Goal: Information Seeking & Learning: Find specific fact

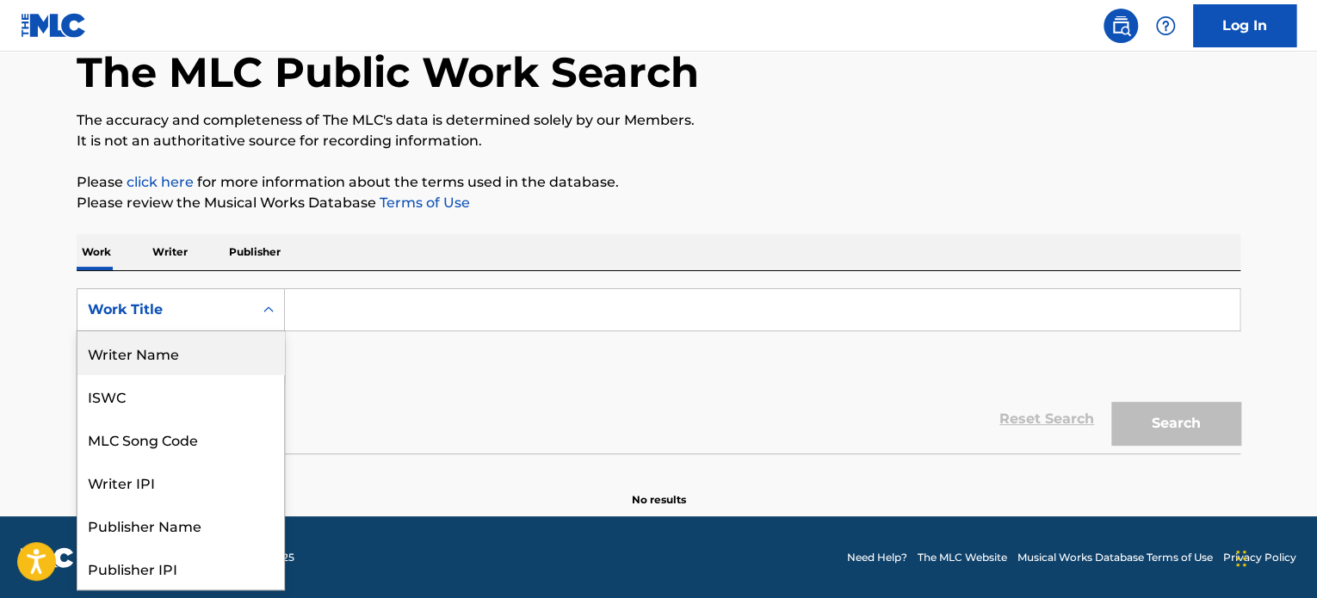
click at [190, 350] on div "Writer Name" at bounding box center [180, 352] width 207 height 43
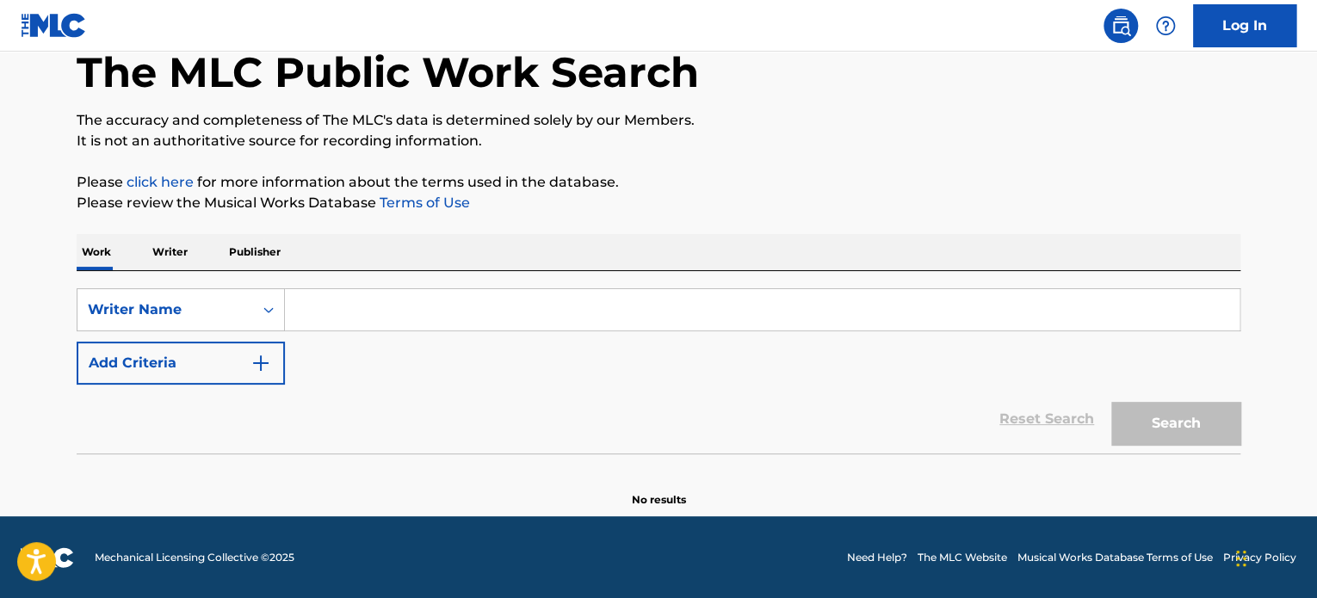
click at [354, 297] on input "Search Form" at bounding box center [762, 309] width 955 height 41
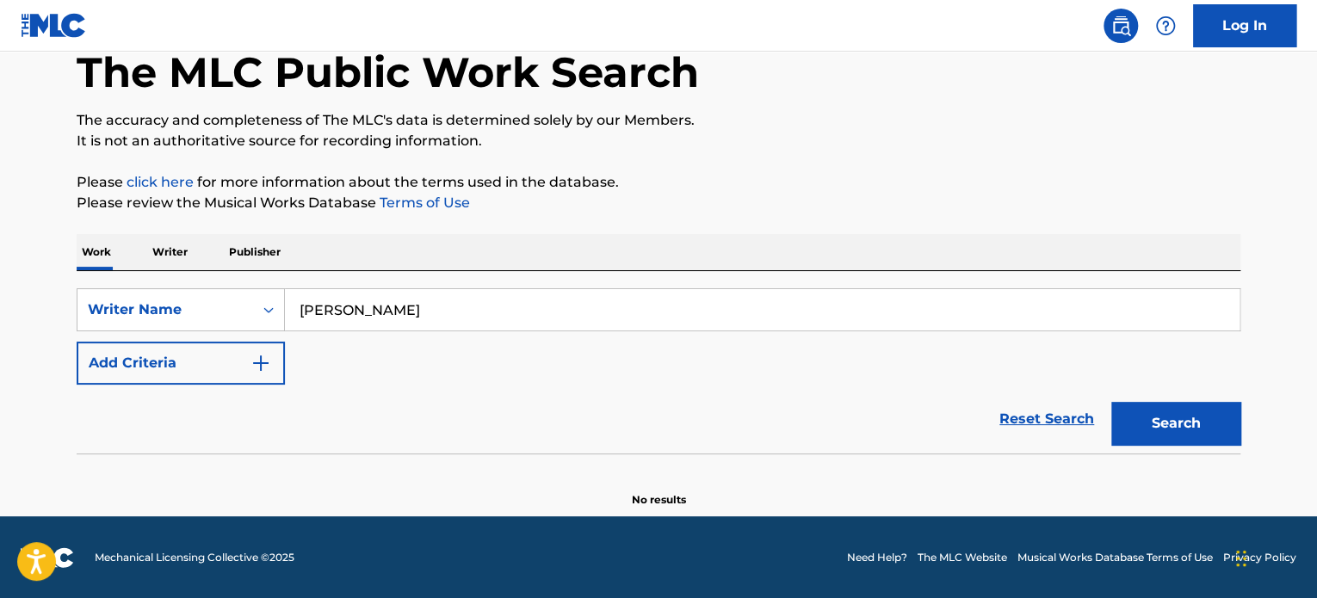
type input "[PERSON_NAME]"
click at [1111, 402] on button "Search" at bounding box center [1175, 423] width 129 height 43
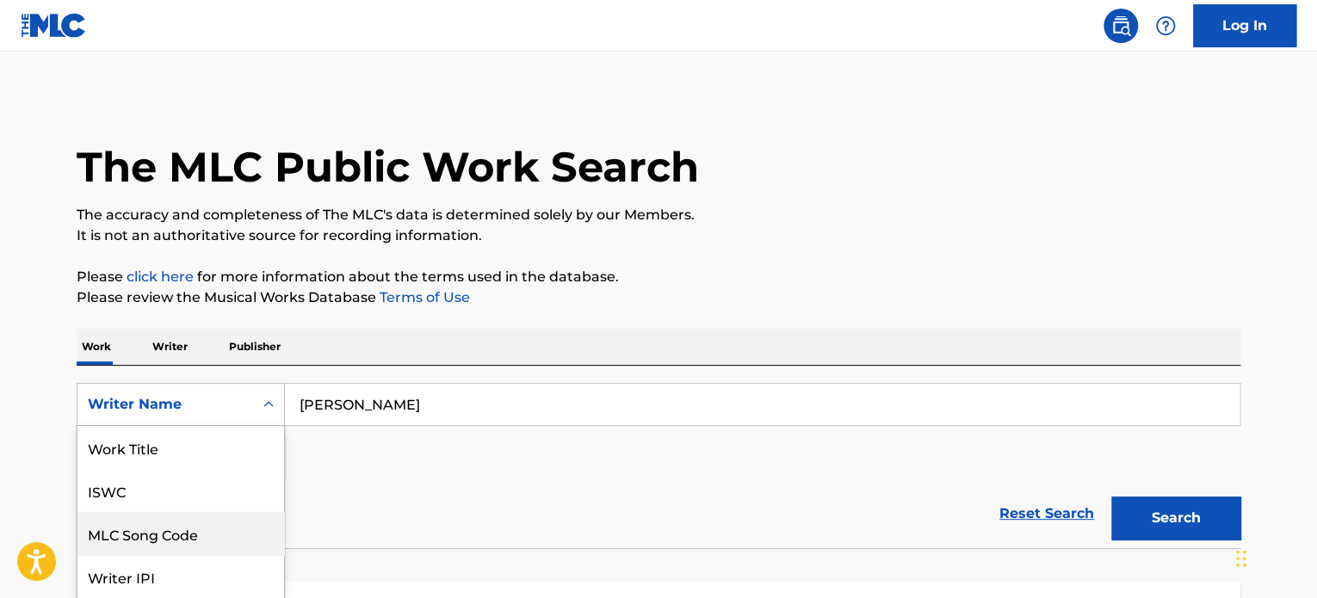
scroll to position [83, 0]
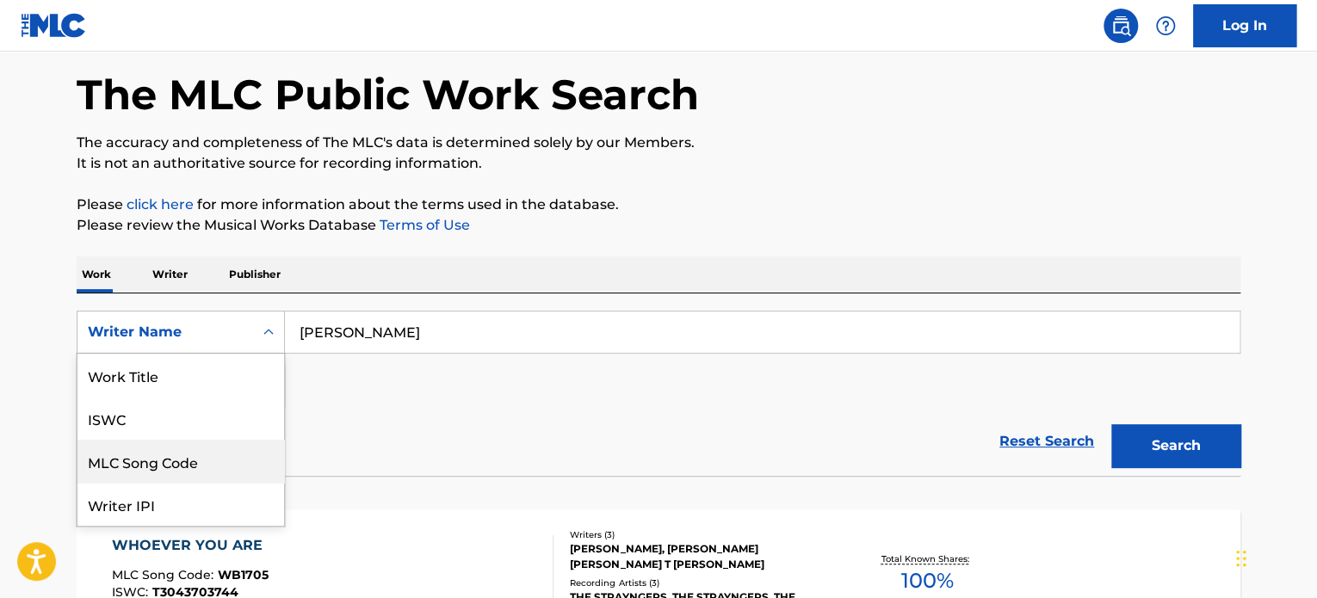
click at [263, 354] on div "8 results available. Use Up and Down to choose options, press Enter to select t…" at bounding box center [181, 332] width 208 height 43
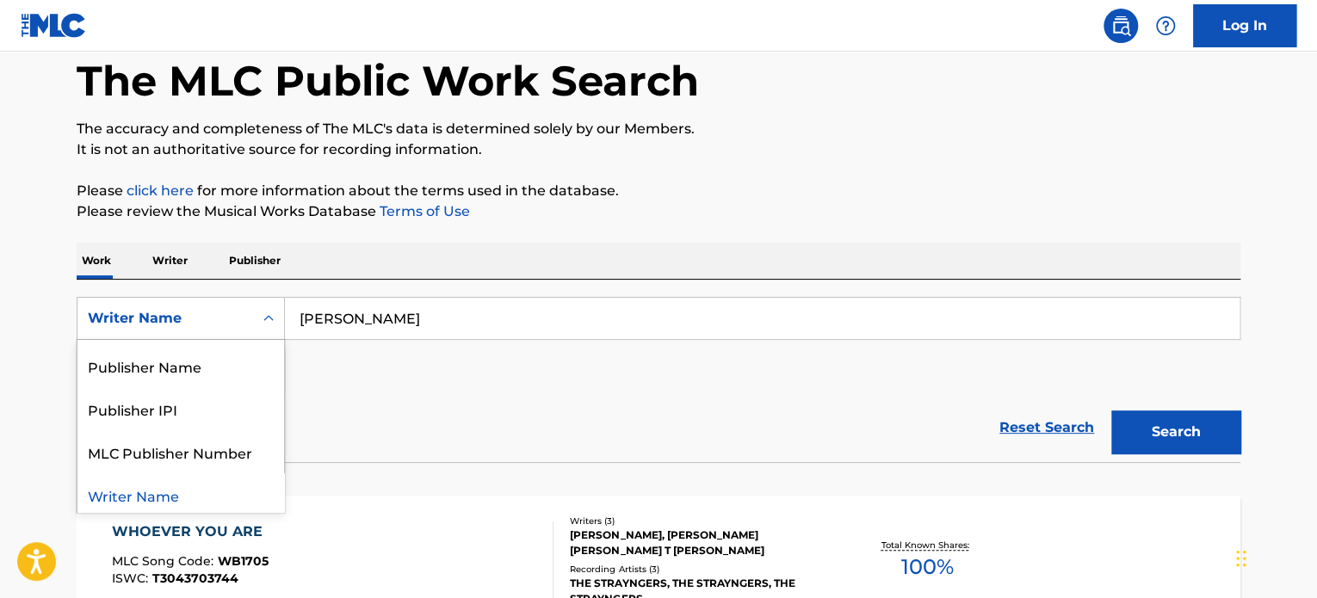
scroll to position [171, 0]
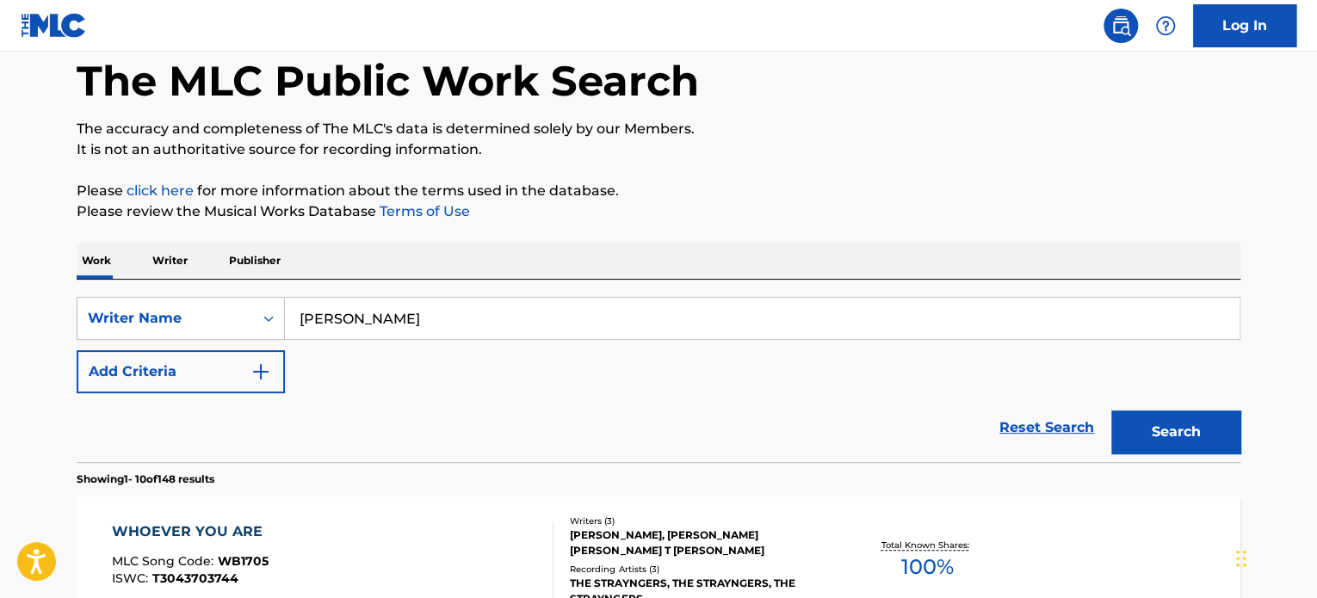
click at [439, 290] on div "SearchWithCriteria9451fb13-82aa-4896-ad99-df0a74d69271 Writer Name [PERSON_NAME…" at bounding box center [659, 371] width 1164 height 182
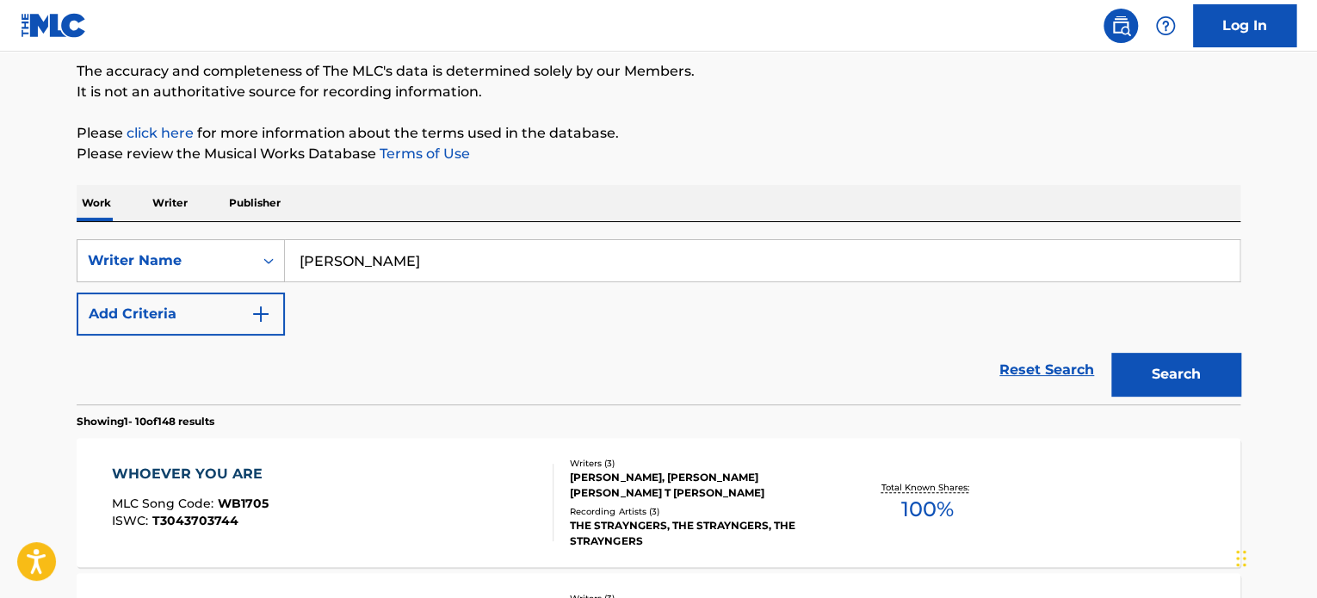
scroll to position [258, 0]
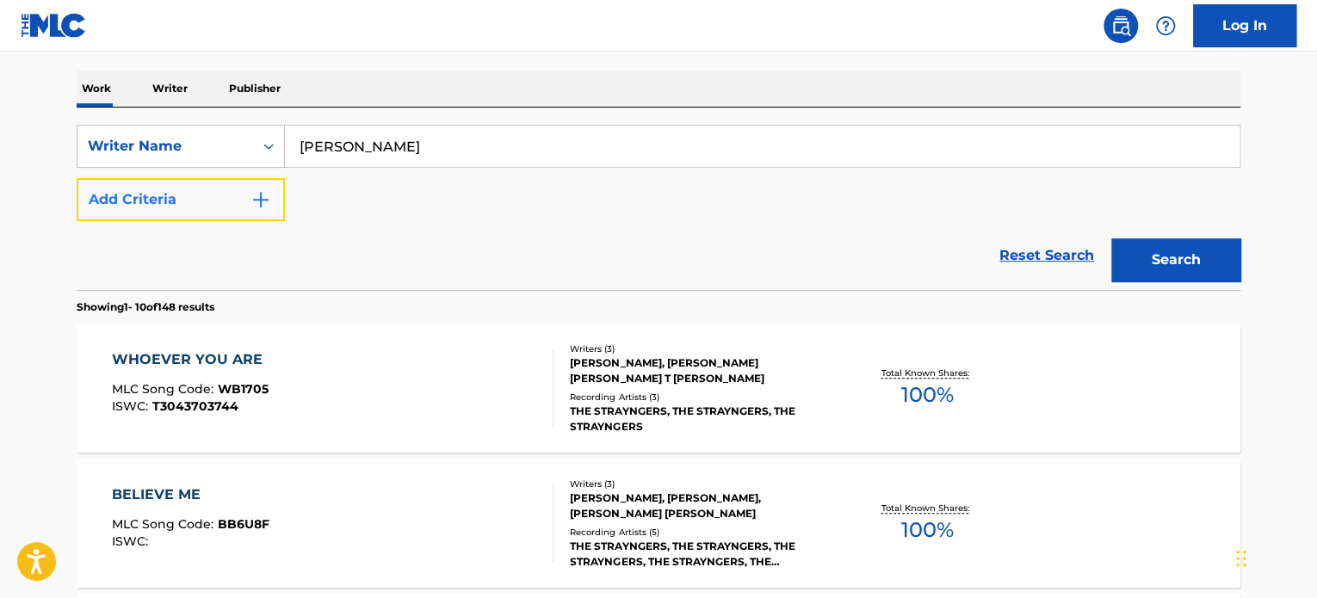
click at [268, 197] on img "Search Form" at bounding box center [260, 199] width 21 height 21
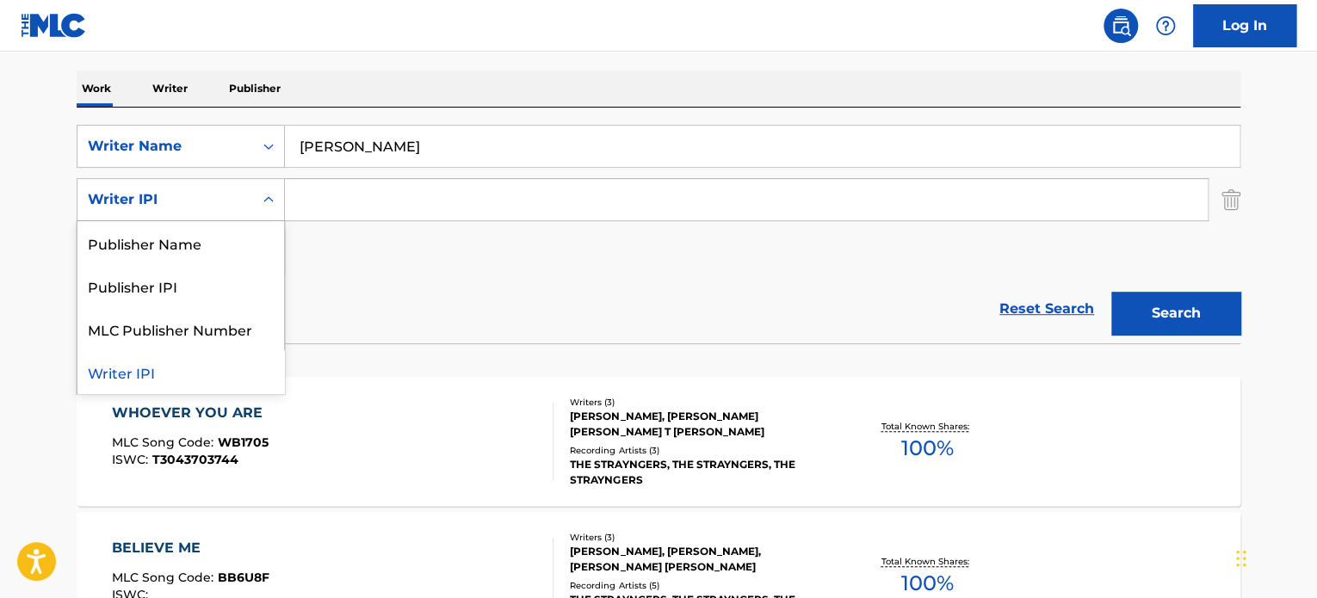
click at [259, 202] on div "Search Form" at bounding box center [268, 199] width 31 height 31
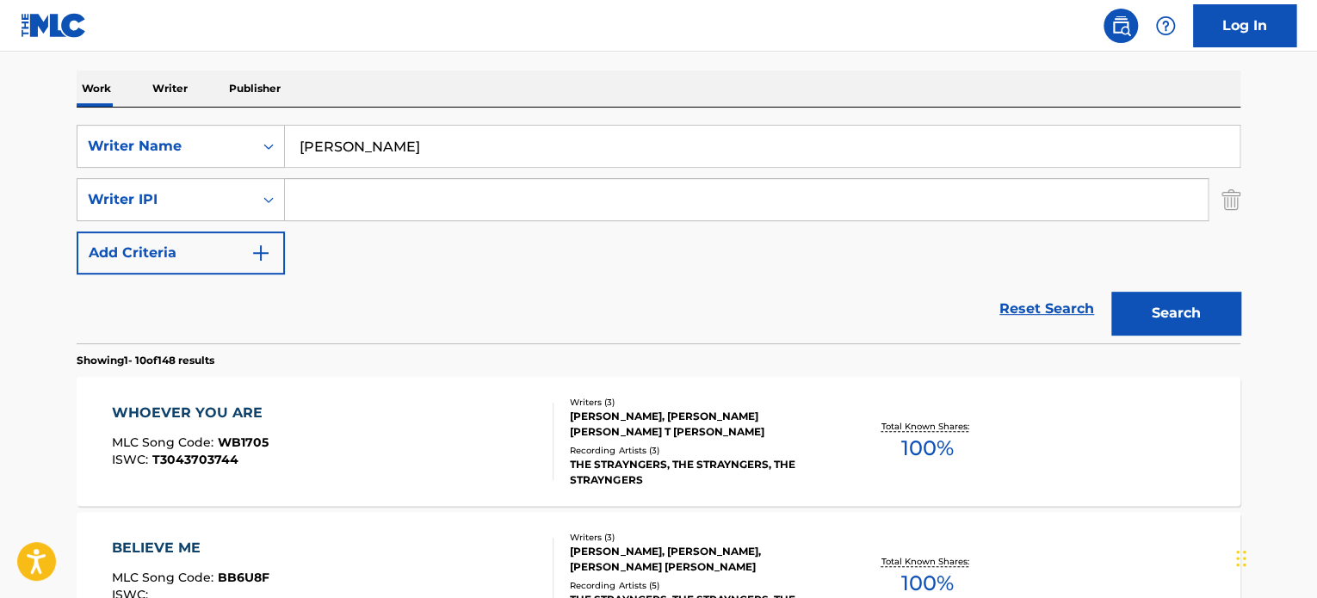
click at [771, 145] on input "[PERSON_NAME]" at bounding box center [762, 146] width 955 height 41
click at [440, 199] on input "Search Form" at bounding box center [746, 199] width 923 height 41
paste input "1272671839"
type input "1272671839"
drag, startPoint x: 378, startPoint y: 146, endPoint x: 170, endPoint y: 145, distance: 208.3
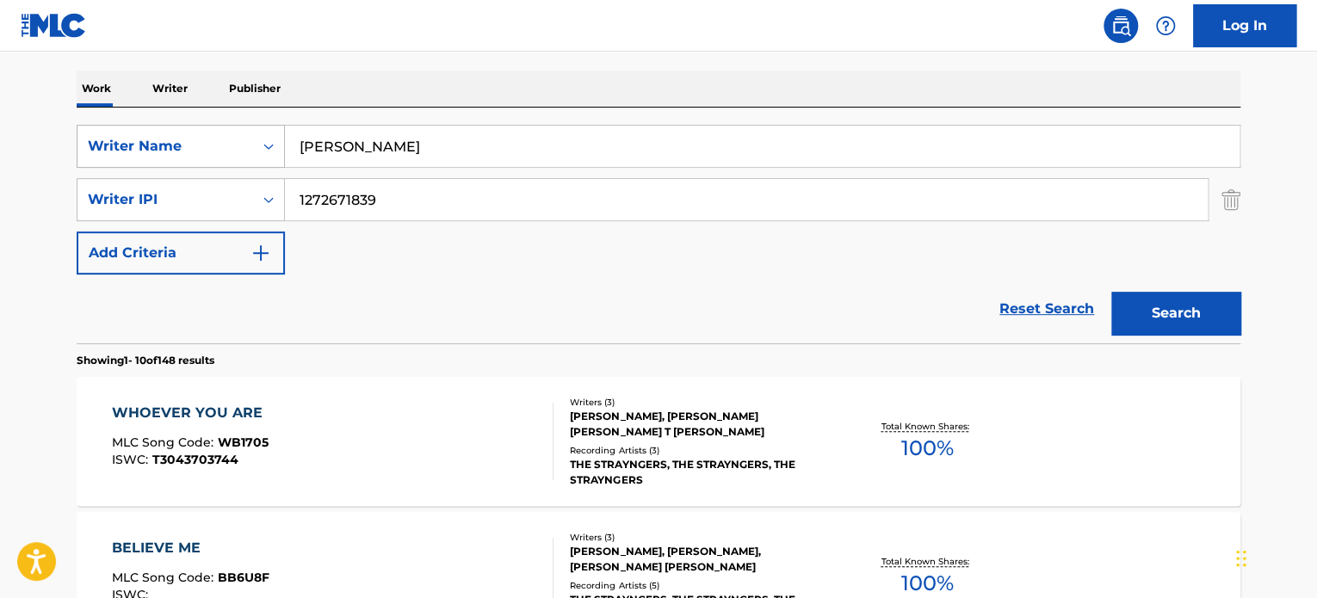
click at [183, 147] on div "SearchWithCriteria9451fb13-82aa-4896-ad99-df0a74d69271 Writer Name [PERSON_NAME]" at bounding box center [659, 146] width 1164 height 43
type input "[PERSON_NAME]"
click at [1166, 326] on button "Search" at bounding box center [1175, 313] width 129 height 43
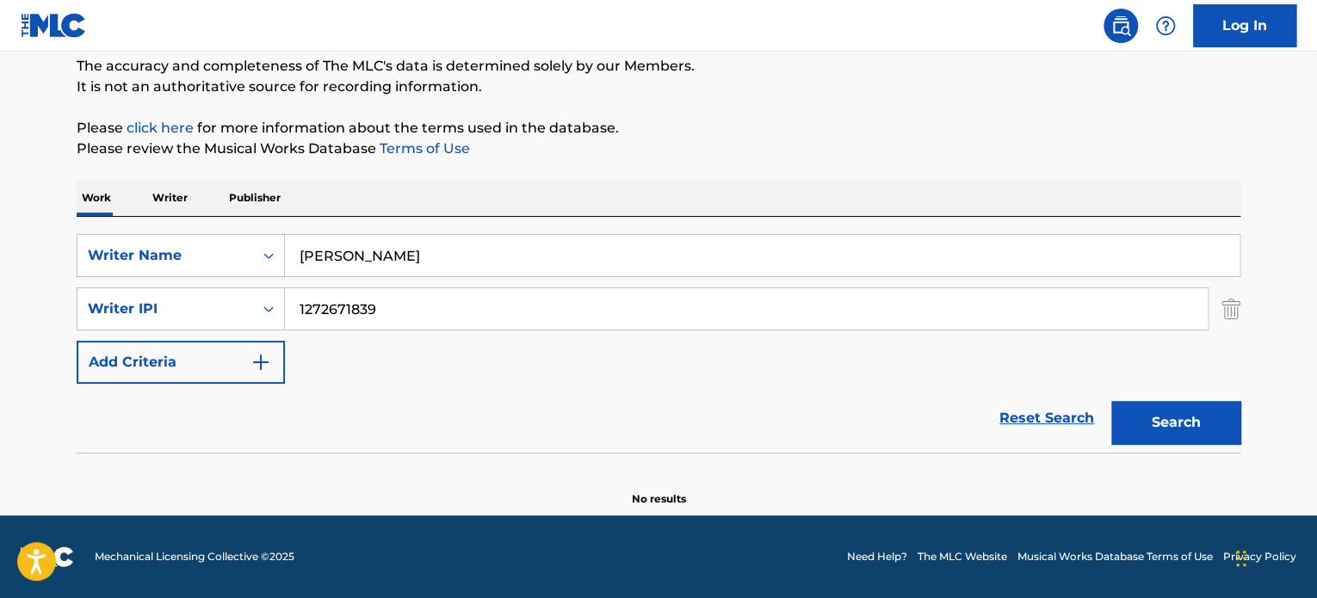
scroll to position [148, 0]
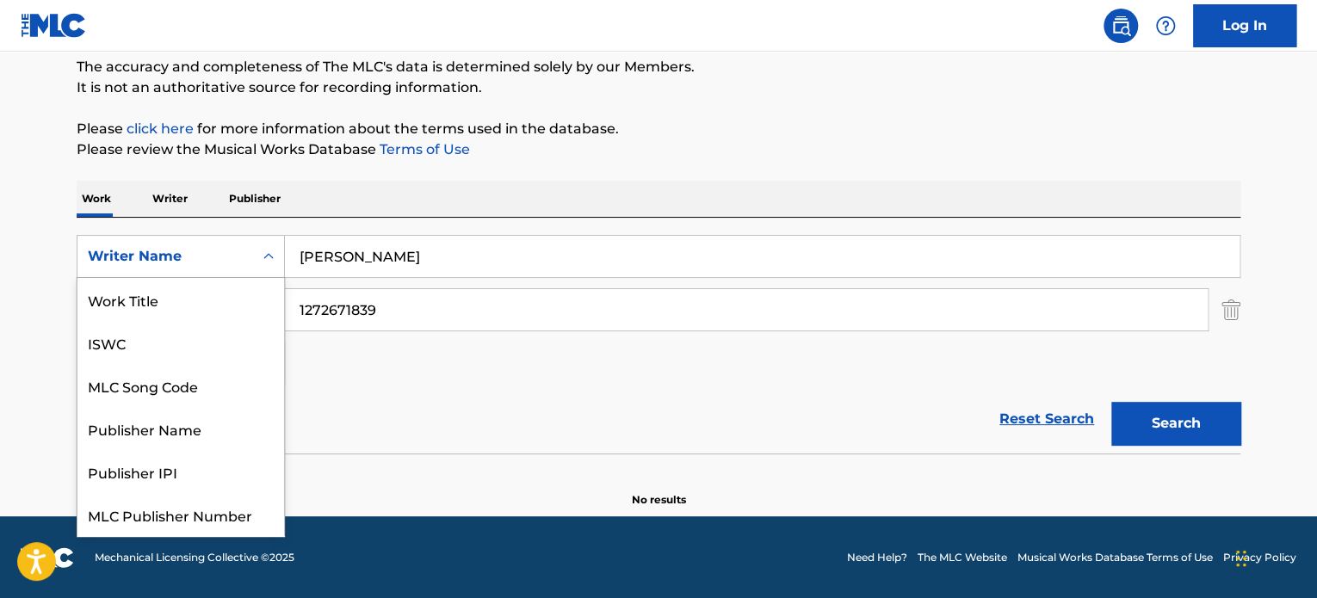
click at [254, 260] on div "Search Form" at bounding box center [268, 256] width 31 height 31
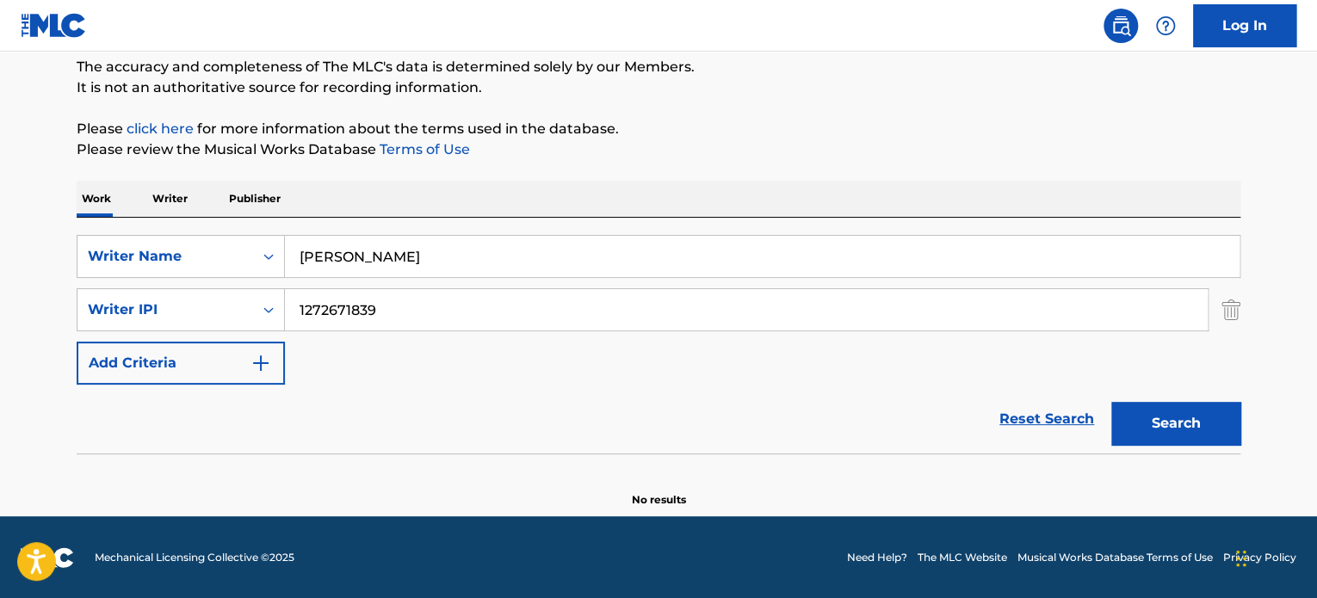
click at [368, 257] on input "[PERSON_NAME]" at bounding box center [762, 256] width 955 height 41
drag, startPoint x: 404, startPoint y: 308, endPoint x: 219, endPoint y: 319, distance: 184.5
click at [220, 315] on div "SearchWithCriteria2450be61-efd6-416b-b1d4-bc5357307304 Writer IPI 1272671839" at bounding box center [659, 309] width 1164 height 43
click at [145, 193] on div "Work Writer Publisher" at bounding box center [659, 199] width 1164 height 36
click at [166, 193] on p "Writer" at bounding box center [170, 199] width 46 height 36
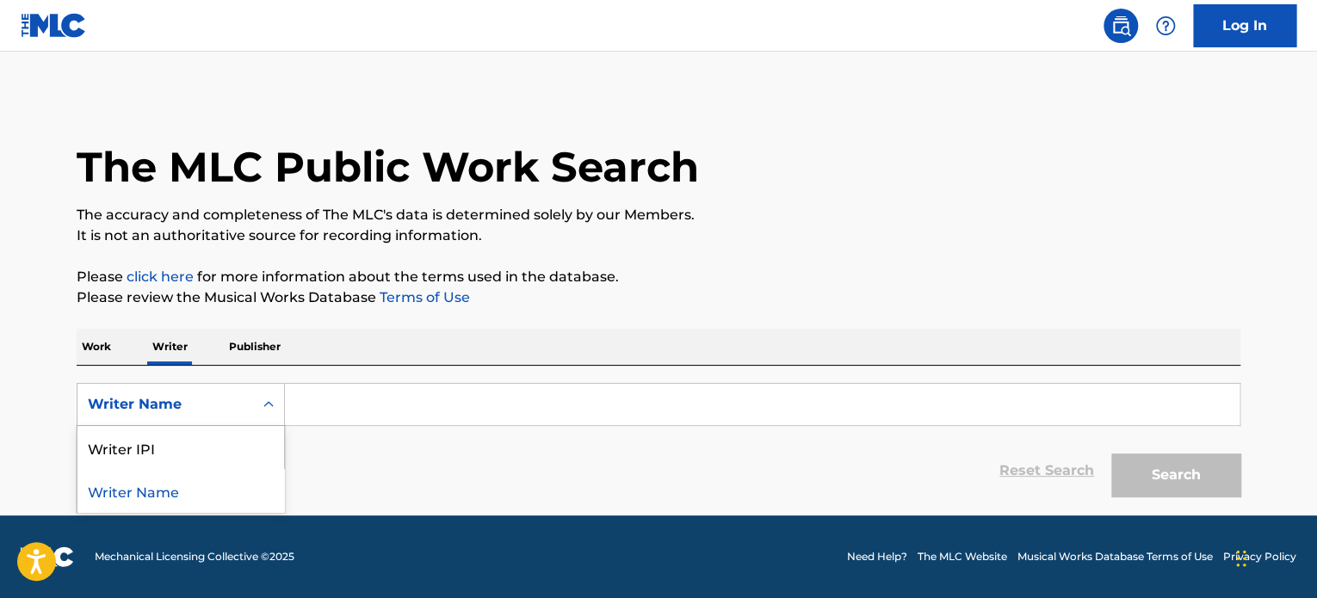
click at [262, 406] on icon "Search Form" at bounding box center [268, 404] width 17 height 17
click at [165, 454] on div "Writer IPI" at bounding box center [180, 447] width 207 height 43
click at [368, 393] on input "Search Form" at bounding box center [762, 404] width 955 height 41
paste input "1272671839"
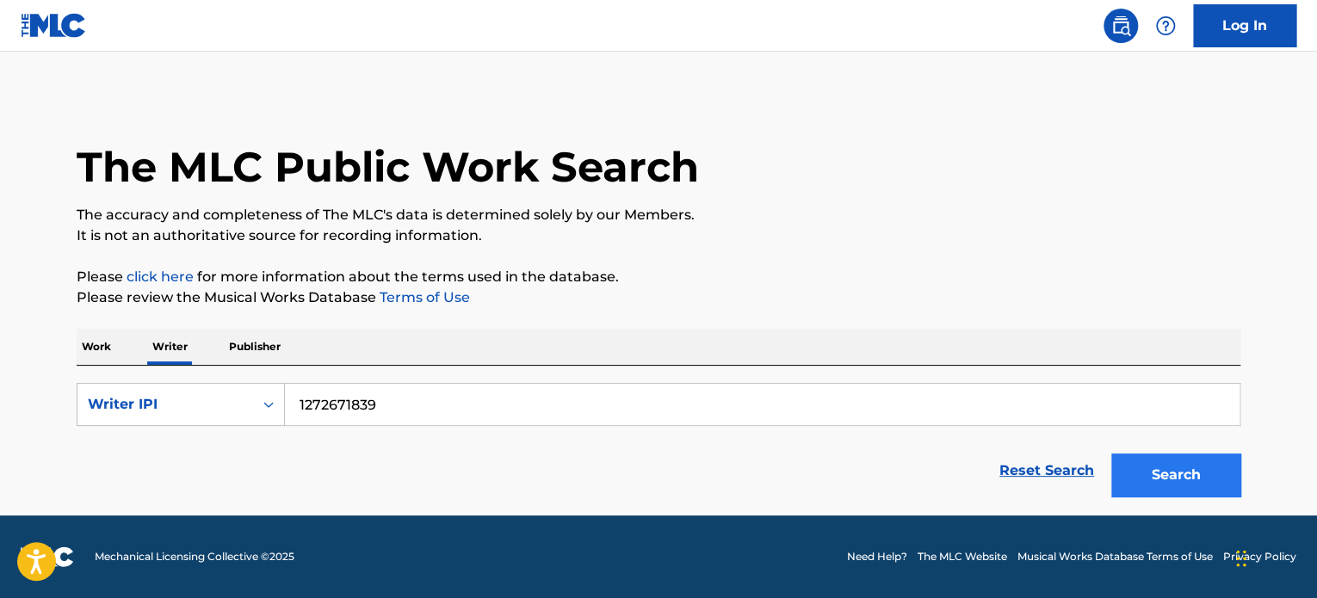
type input "1272671839"
click at [1196, 484] on button "Search" at bounding box center [1175, 475] width 129 height 43
click at [244, 411] on div "Writer IPI" at bounding box center [165, 404] width 176 height 33
click at [186, 454] on div "Writer Name" at bounding box center [180, 447] width 207 height 43
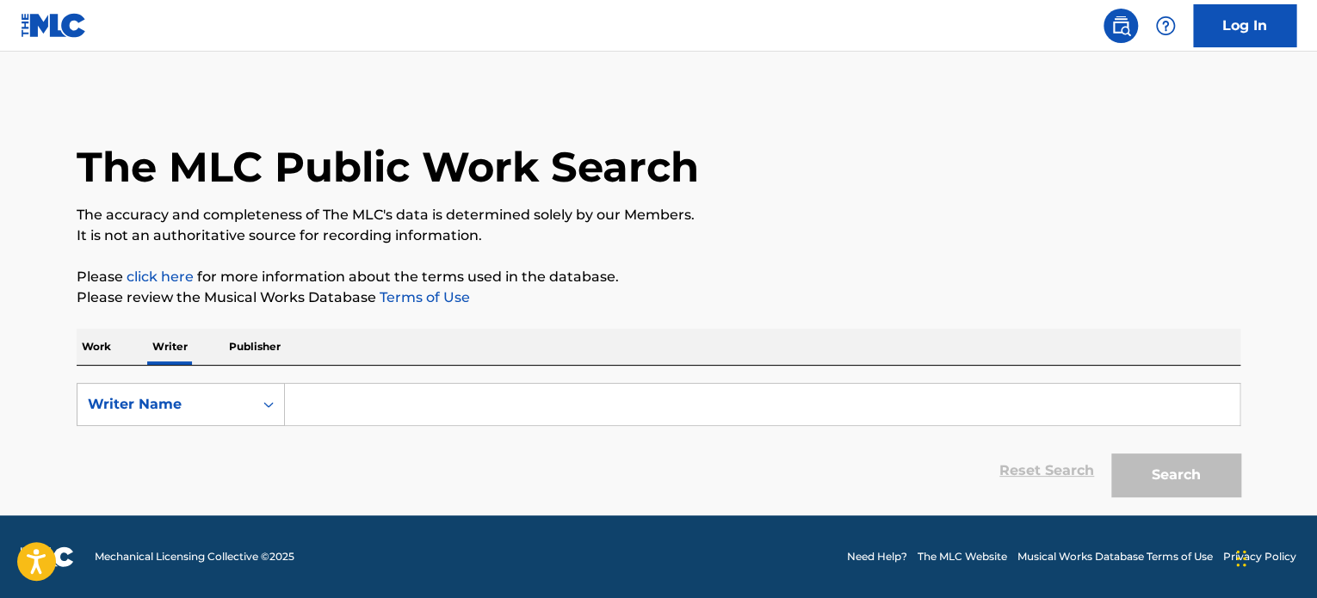
click at [348, 402] on input "Search Form" at bounding box center [762, 404] width 955 height 41
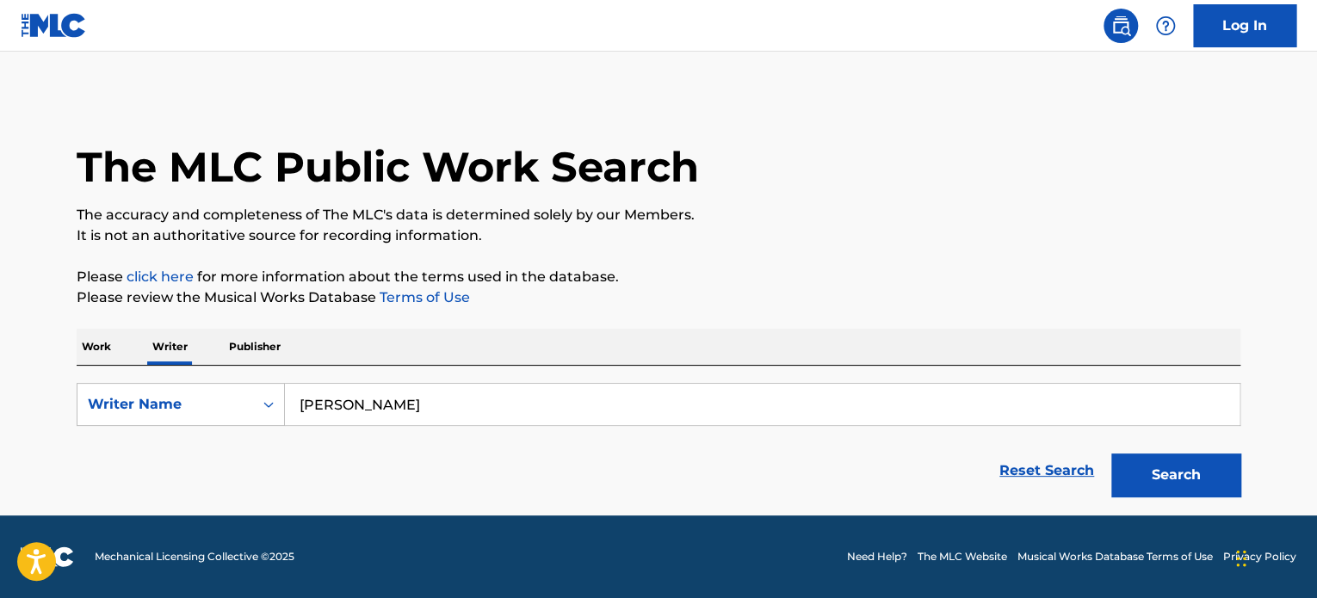
type input "[PERSON_NAME]"
click at [1111, 454] on button "Search" at bounding box center [1175, 475] width 129 height 43
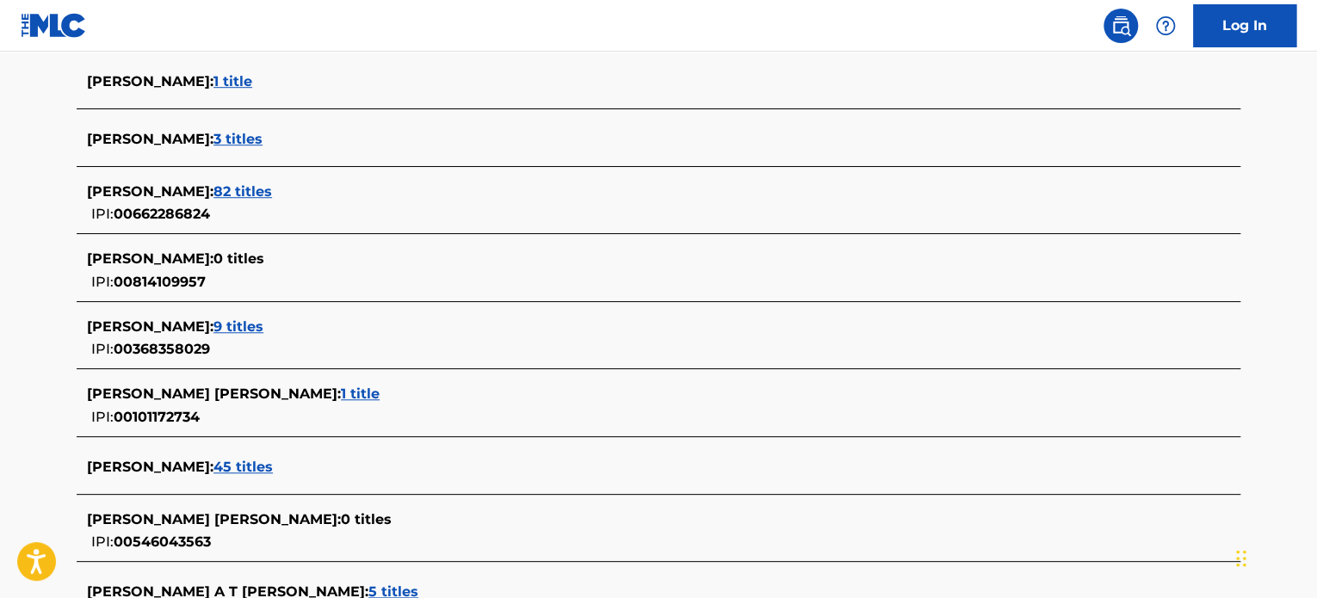
scroll to position [749, 0]
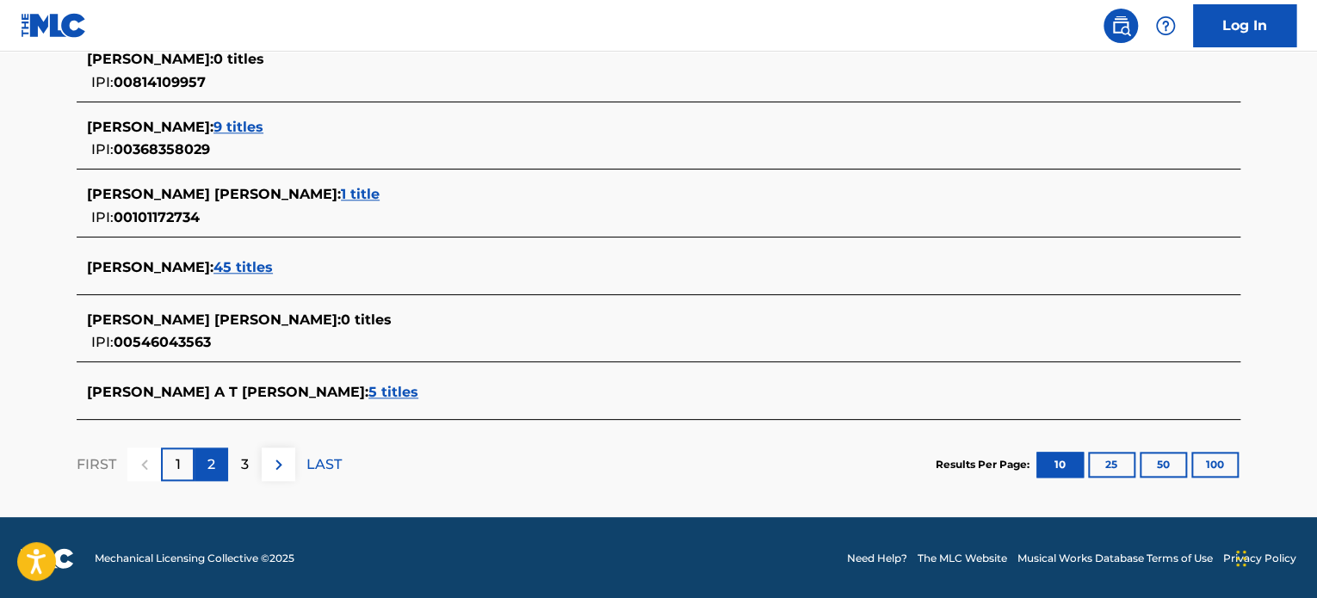
click at [217, 458] on div "2" at bounding box center [212, 465] width 34 height 34
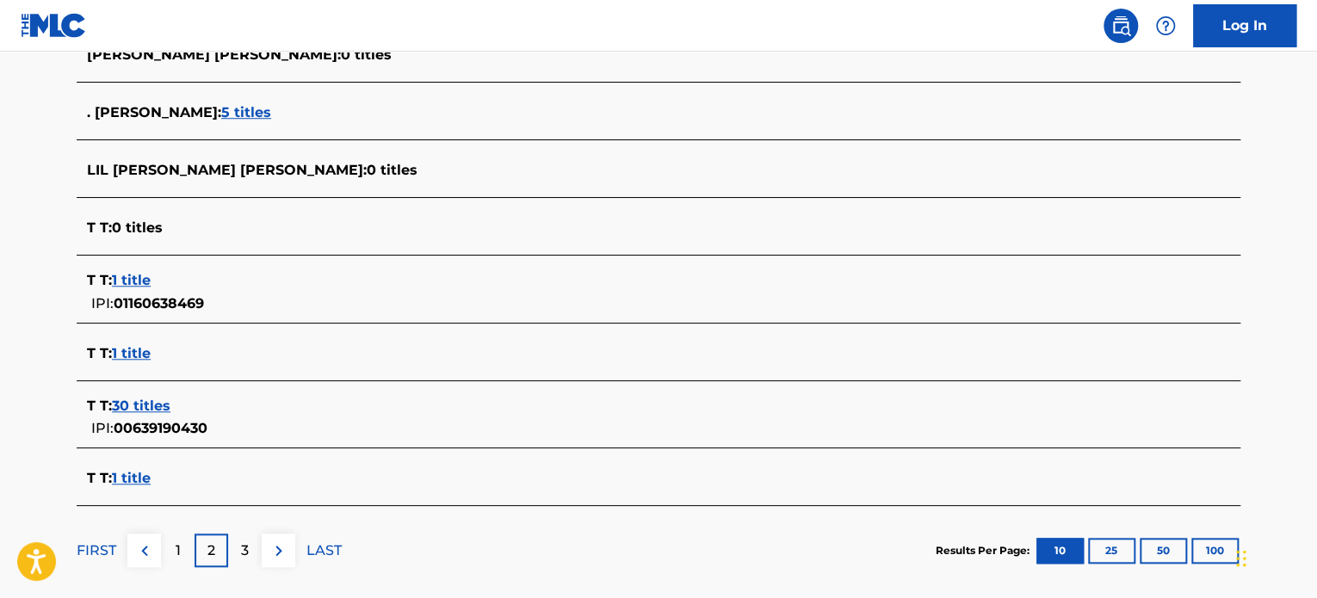
scroll to position [623, 0]
click at [248, 555] on p "3" at bounding box center [245, 551] width 8 height 21
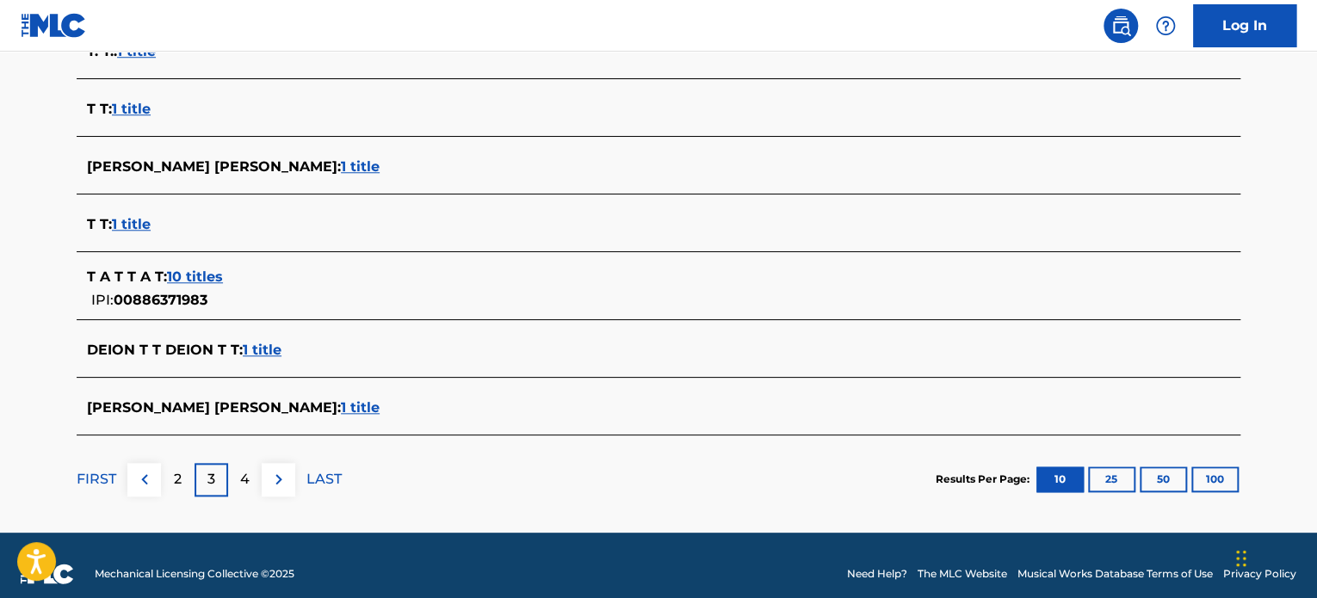
scroll to position [720, 0]
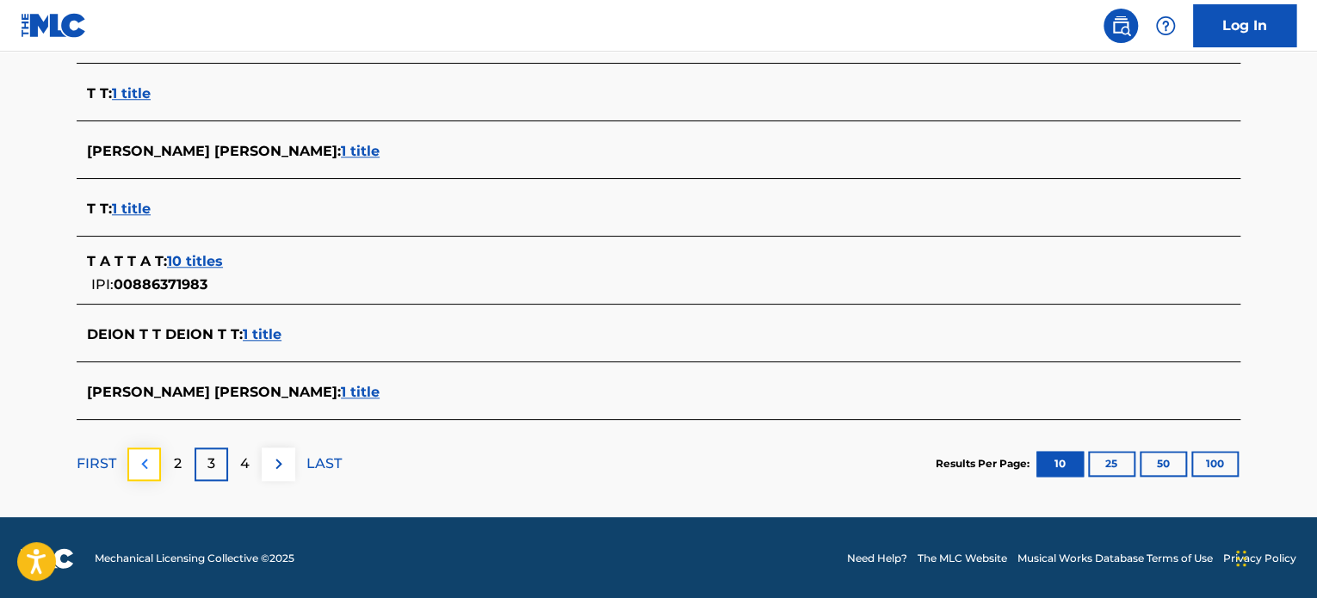
click at [155, 467] on button at bounding box center [144, 465] width 34 height 34
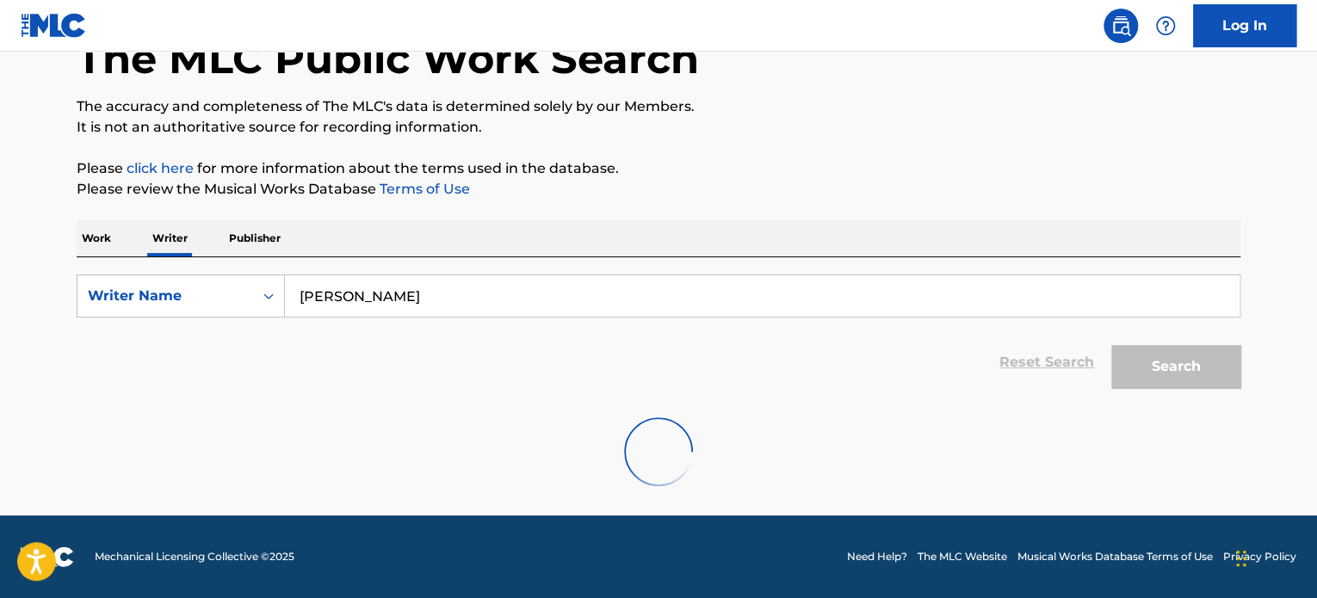
scroll to position [108, 0]
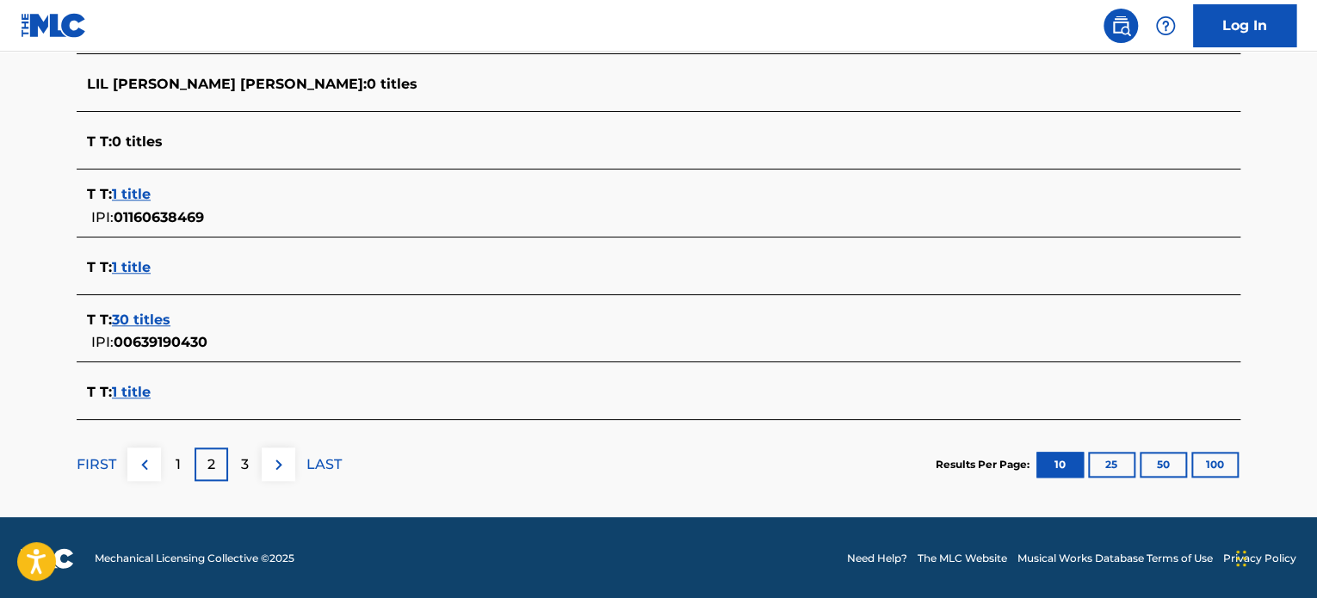
click at [241, 297] on section "[PERSON_NAME] : 59 titles [PERSON_NAME] : 29 titles [PERSON_NAME] [PERSON_NAME]…" at bounding box center [659, 120] width 1164 height 599
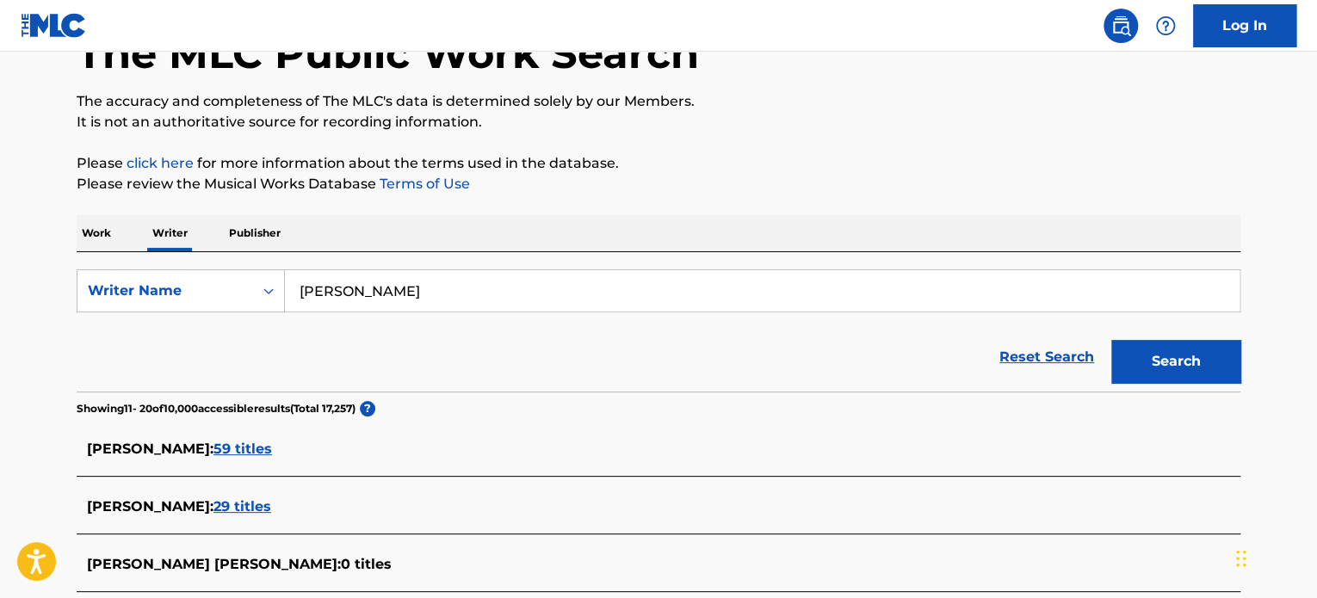
scroll to position [107, 0]
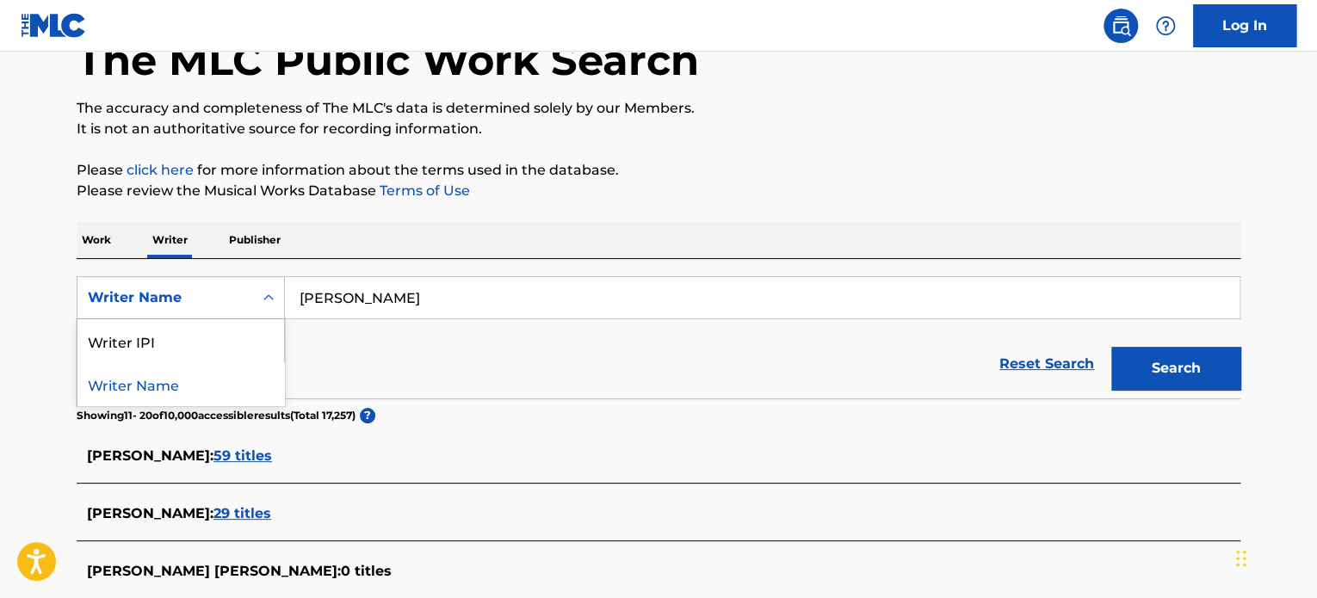
click at [199, 289] on div "Writer Name" at bounding box center [165, 297] width 155 height 21
drag, startPoint x: 151, startPoint y: 388, endPoint x: 176, endPoint y: 372, distance: 29.1
click at [153, 386] on div "Writer Name" at bounding box center [180, 383] width 207 height 43
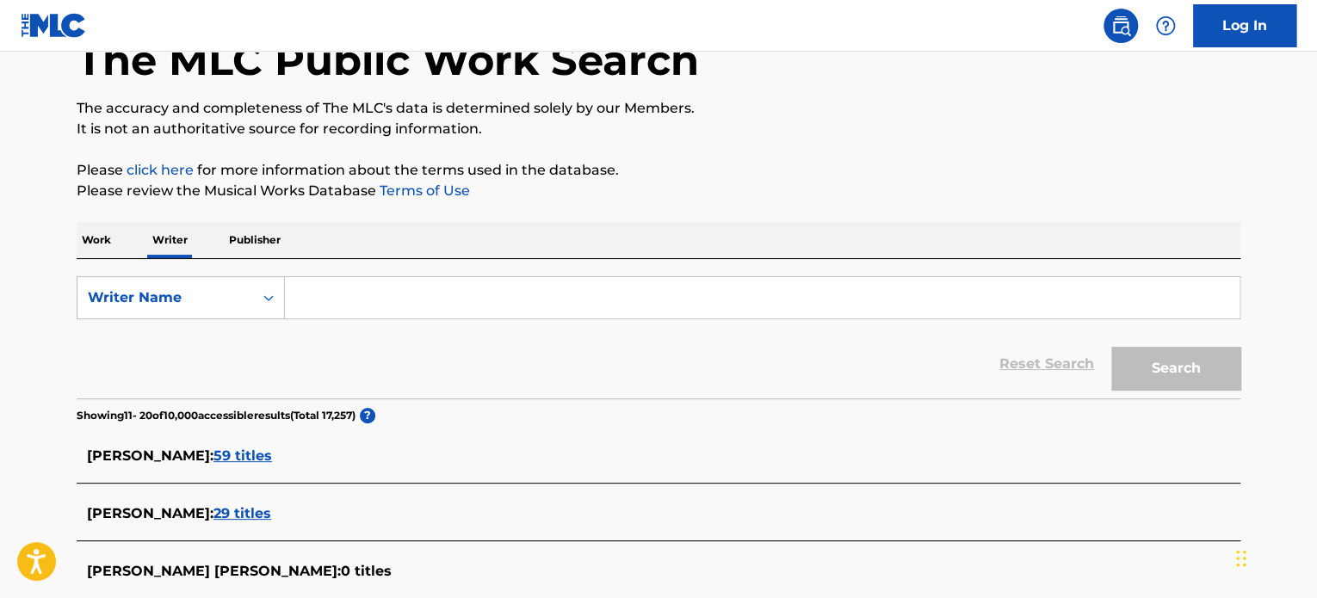
click at [337, 295] on input "Search Form" at bounding box center [762, 297] width 955 height 41
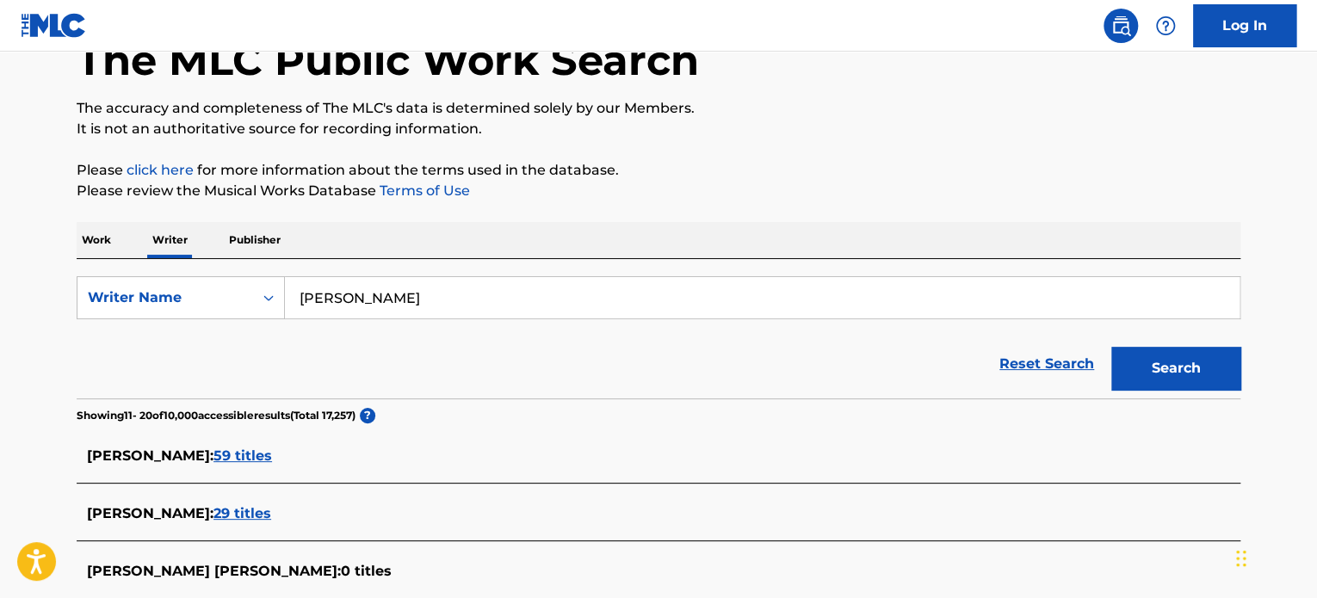
click at [1111, 347] on button "Search" at bounding box center [1175, 368] width 129 height 43
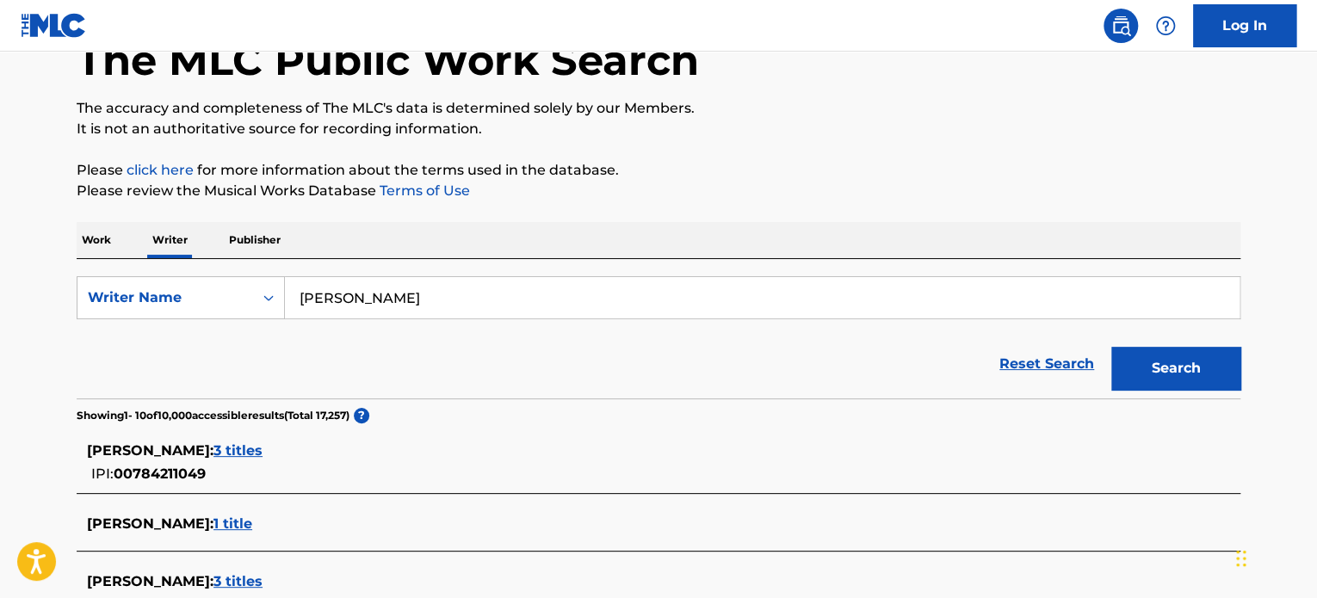
click at [412, 287] on input "[PERSON_NAME]" at bounding box center [762, 297] width 955 height 41
type input "[PERSON_NAME] THE"
click at [1111, 347] on button "Search" at bounding box center [1175, 368] width 129 height 43
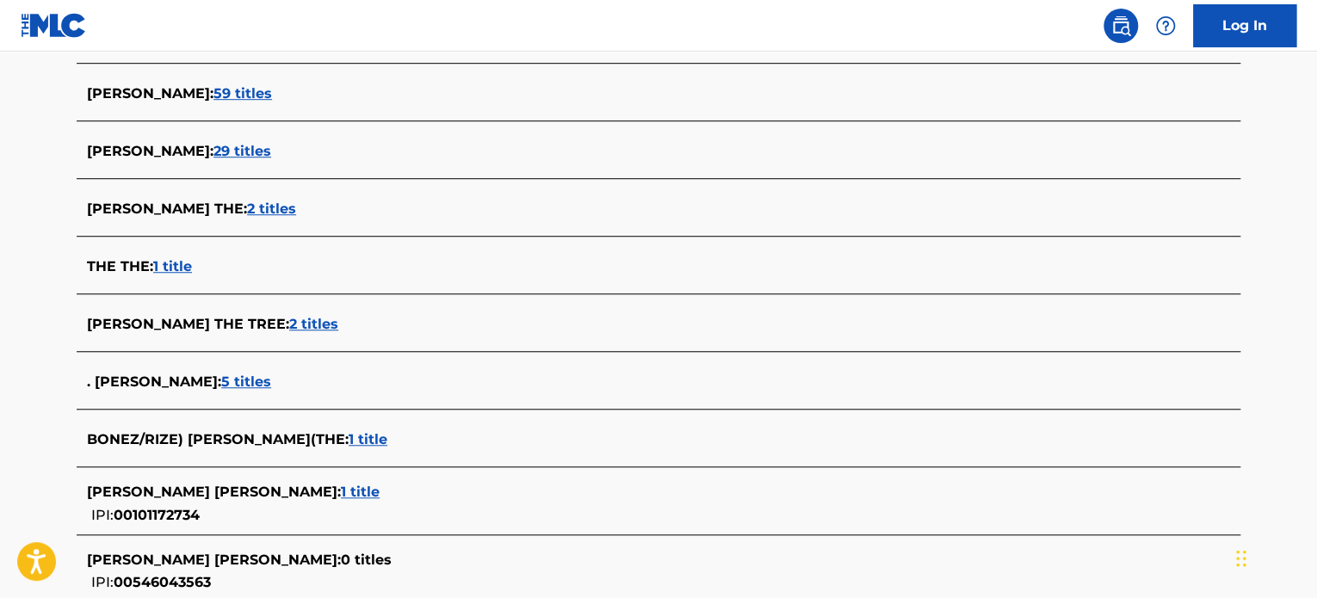
scroll to position [537, 0]
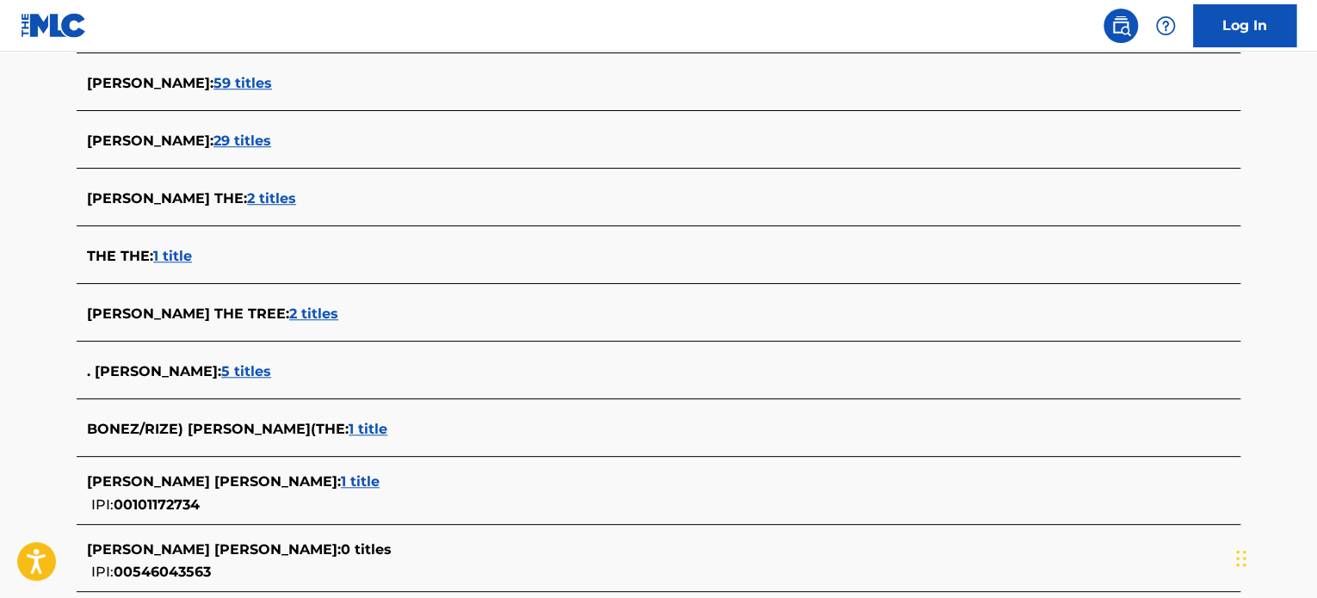
click at [247, 197] on span "2 titles" at bounding box center [271, 198] width 49 height 16
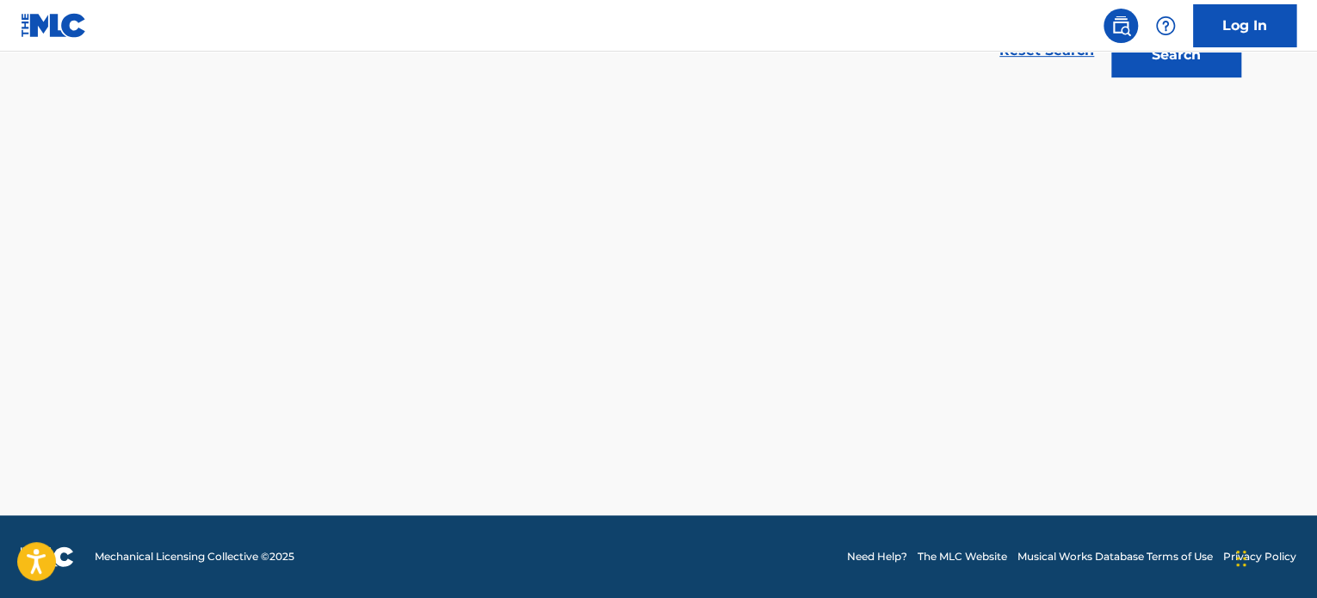
scroll to position [419, 0]
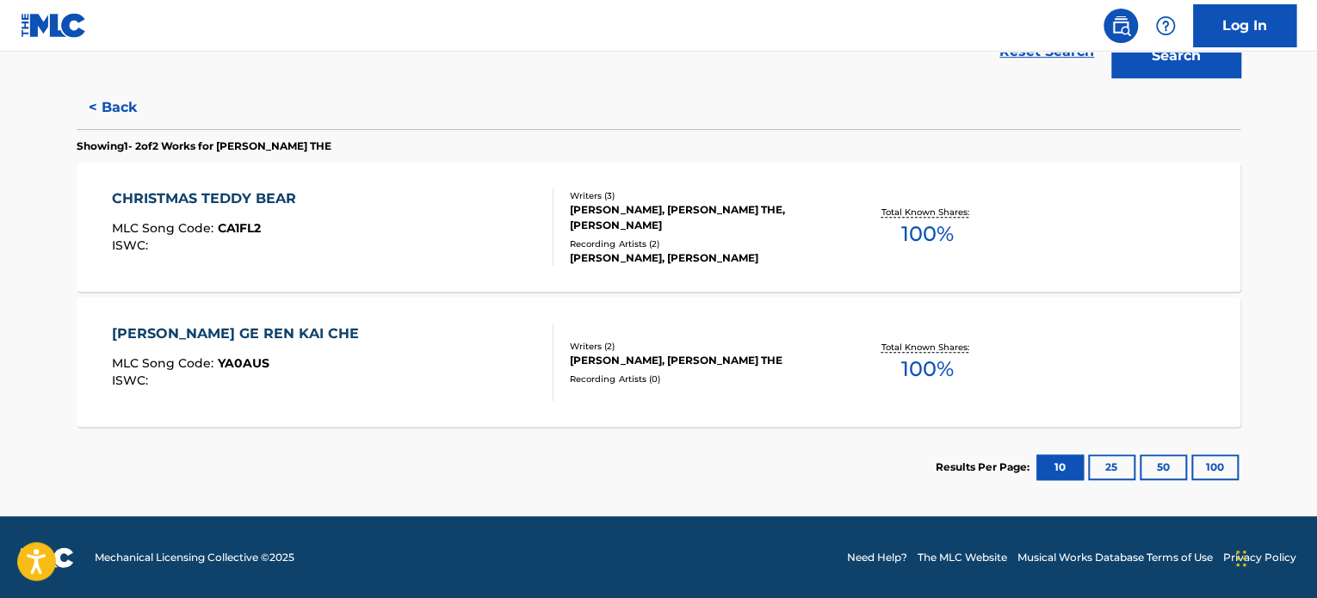
click at [284, 192] on div "CHRISTMAS TEDDY BEAR" at bounding box center [208, 199] width 193 height 21
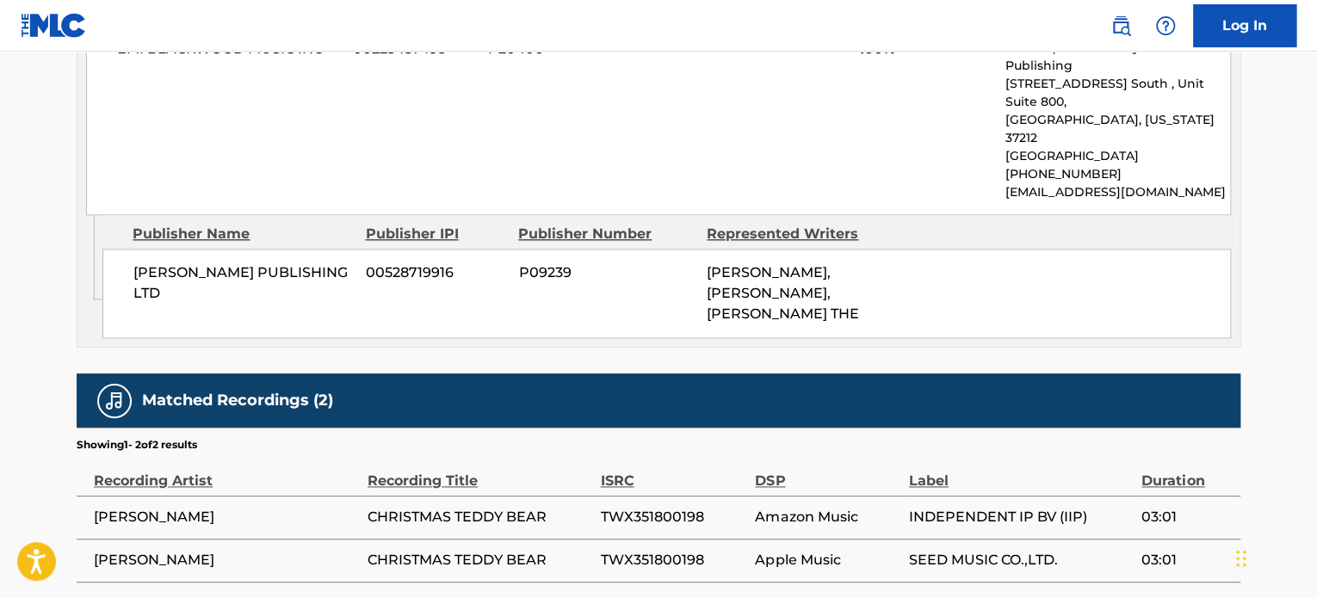
scroll to position [980, 0]
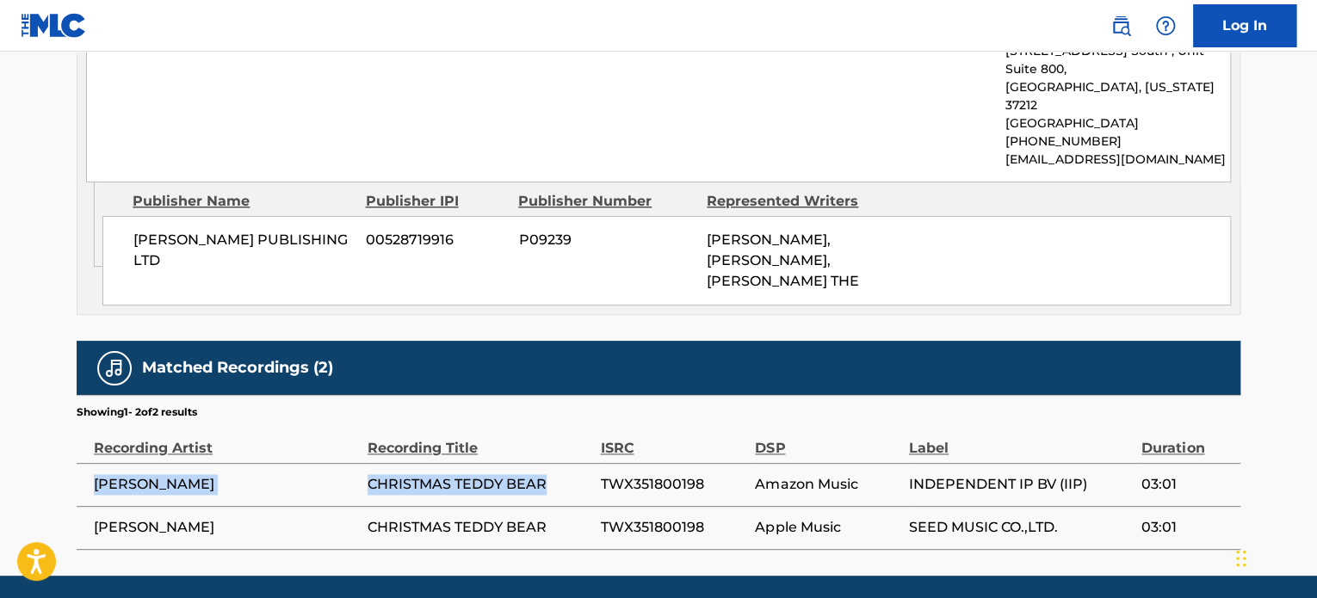
drag, startPoint x: 565, startPoint y: 423, endPoint x: 113, endPoint y: 427, distance: 451.9
click at [96, 463] on tr "[PERSON_NAME] CHRISTMAS TEDDY BEAR TWX351800198 Amazon Music INDEPENDENT IP BV …" at bounding box center [659, 484] width 1164 height 43
copy tr "[PERSON_NAME] CHRISTMAS TEDDY BEAR"
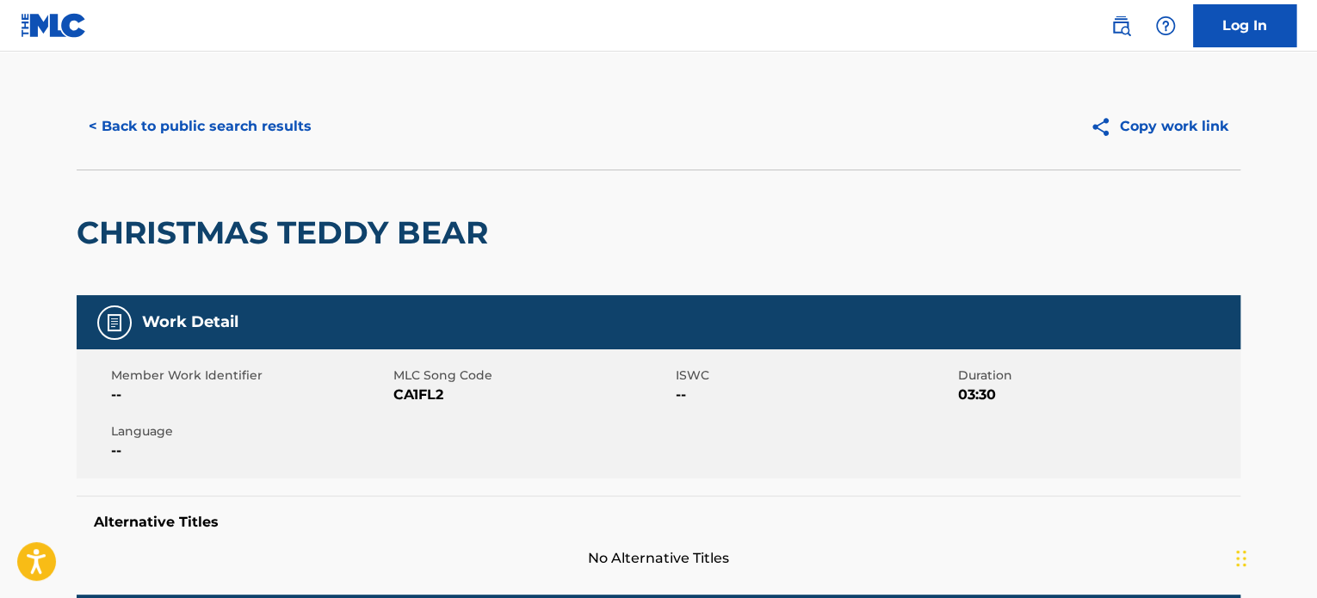
scroll to position [0, 0]
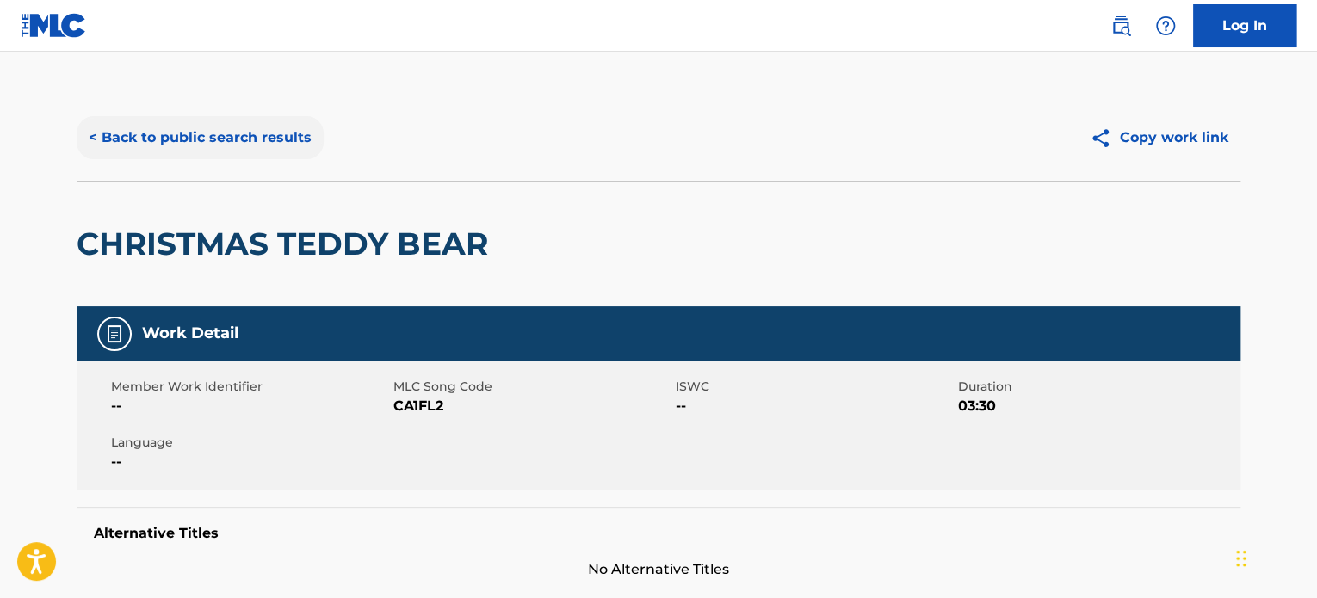
click at [96, 139] on button "< Back to public search results" at bounding box center [200, 137] width 247 height 43
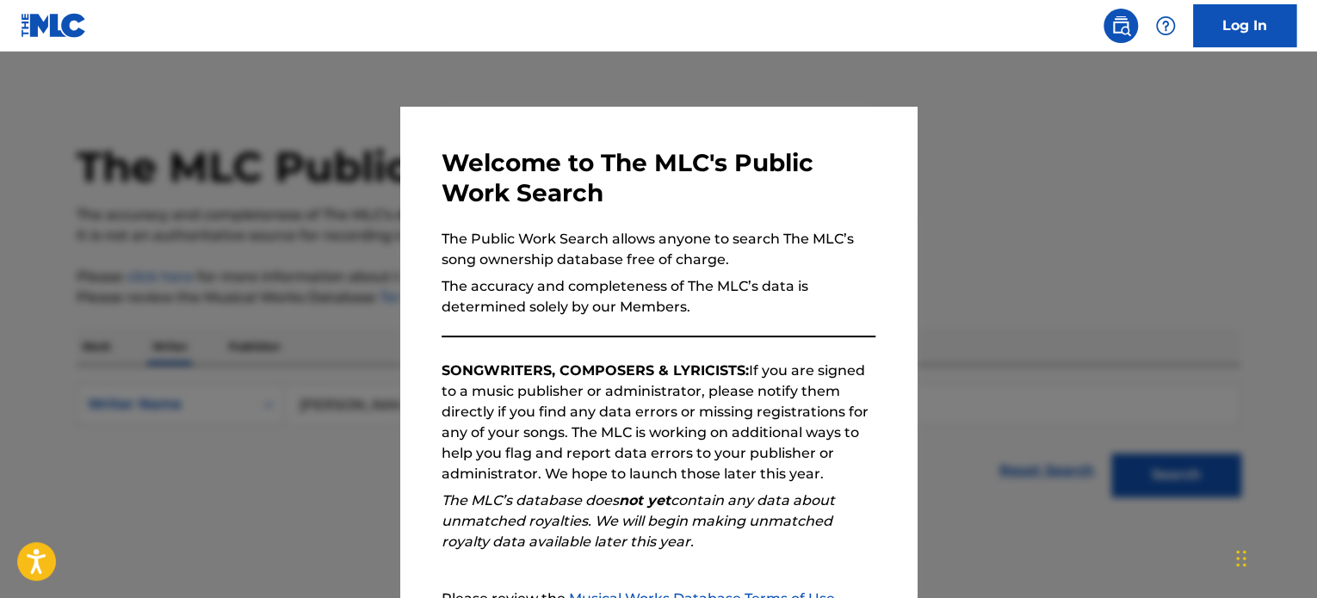
scroll to position [50, 0]
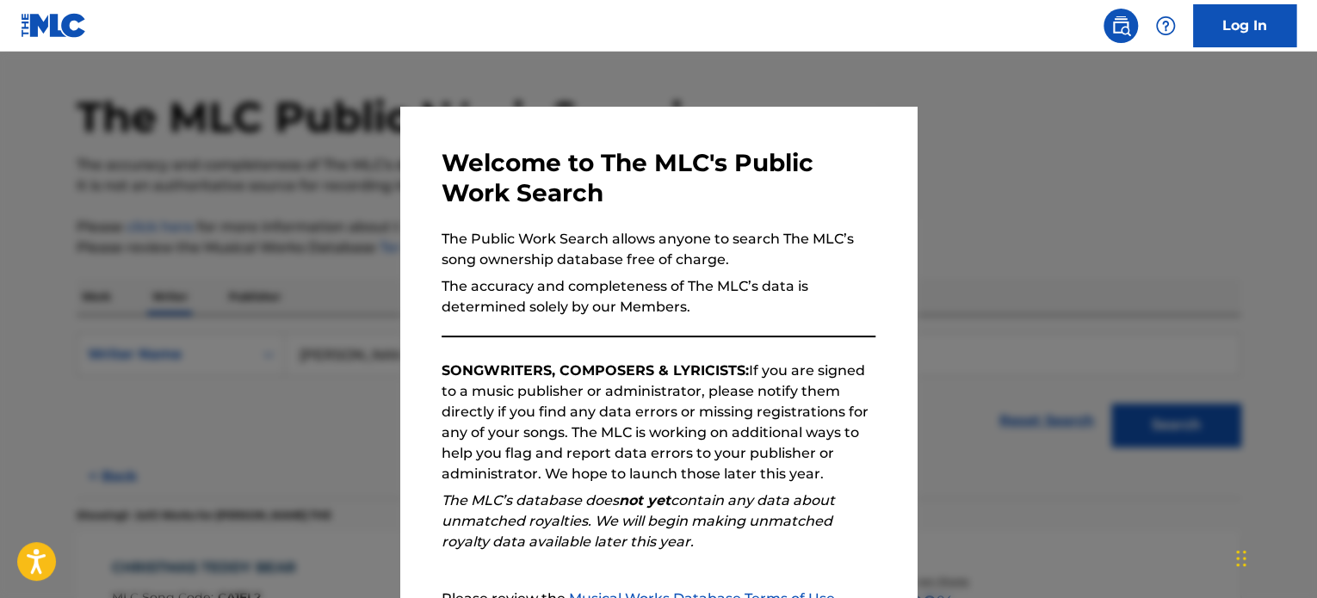
click at [938, 175] on div at bounding box center [658, 351] width 1317 height 598
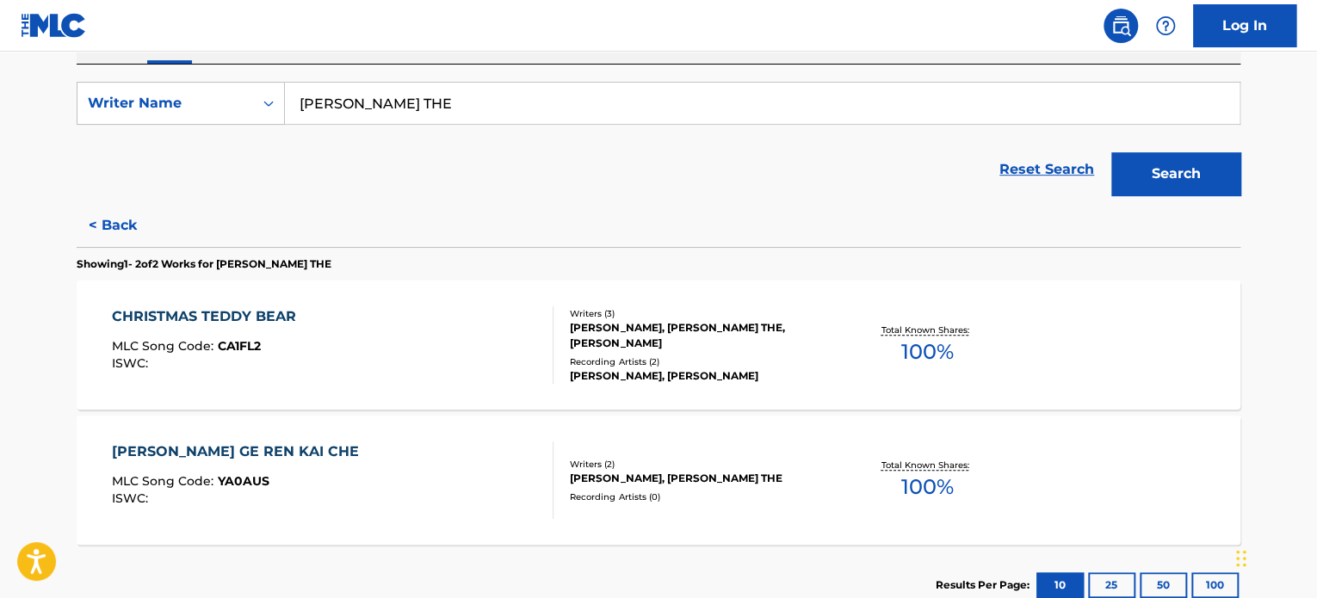
scroll to position [308, 0]
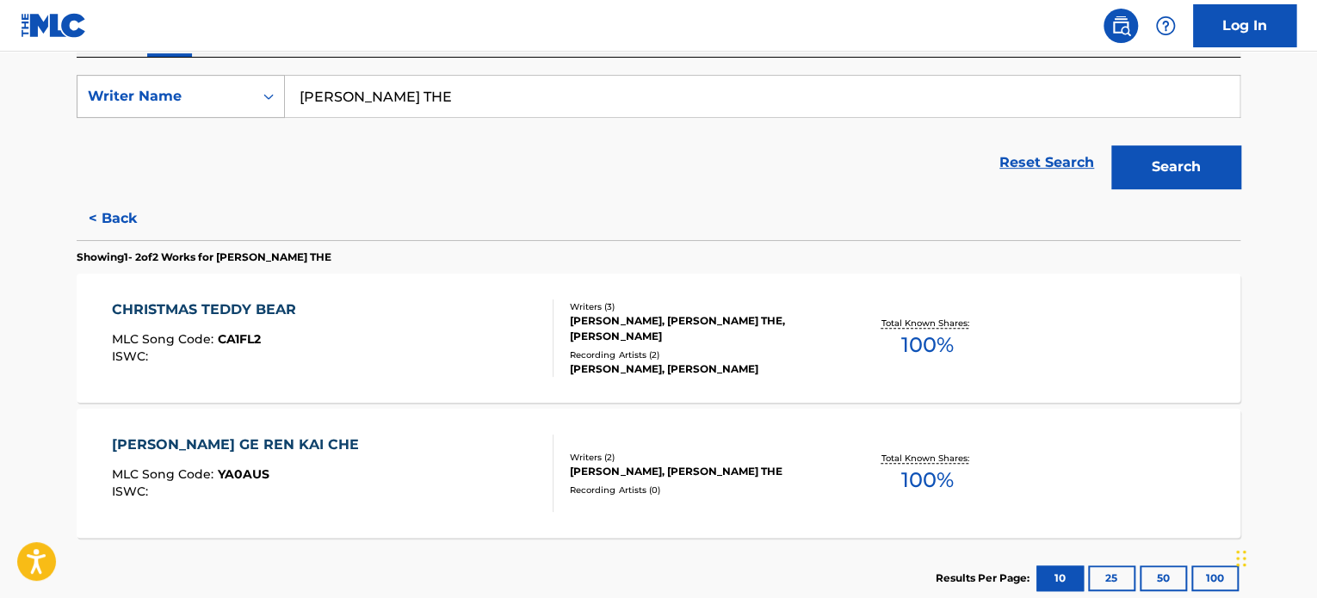
drag, startPoint x: 399, startPoint y: 94, endPoint x: 178, endPoint y: 114, distance: 221.2
click at [178, 114] on div "SearchWithCriteria93f3a5a6-a881-4047-8e32-3e9ccc899452 Writer Name [PERSON_NAME…" at bounding box center [659, 96] width 1164 height 43
type input "[PERSON_NAME]"
click at [1111, 145] on button "Search" at bounding box center [1175, 166] width 129 height 43
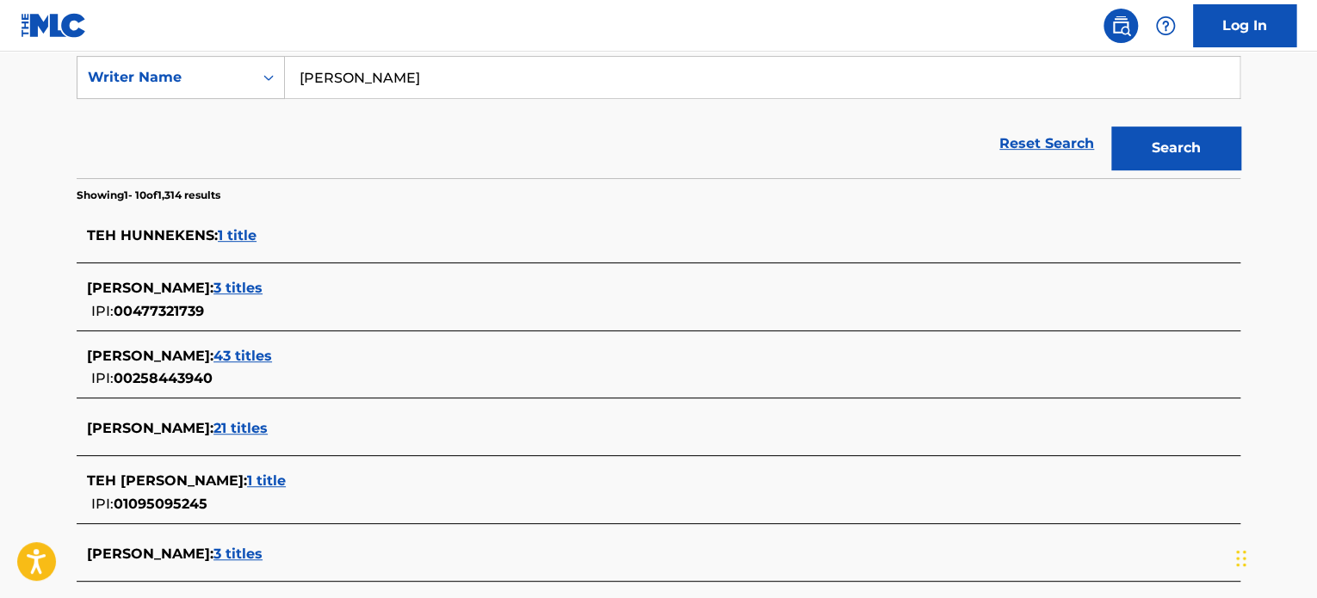
scroll to position [0, 0]
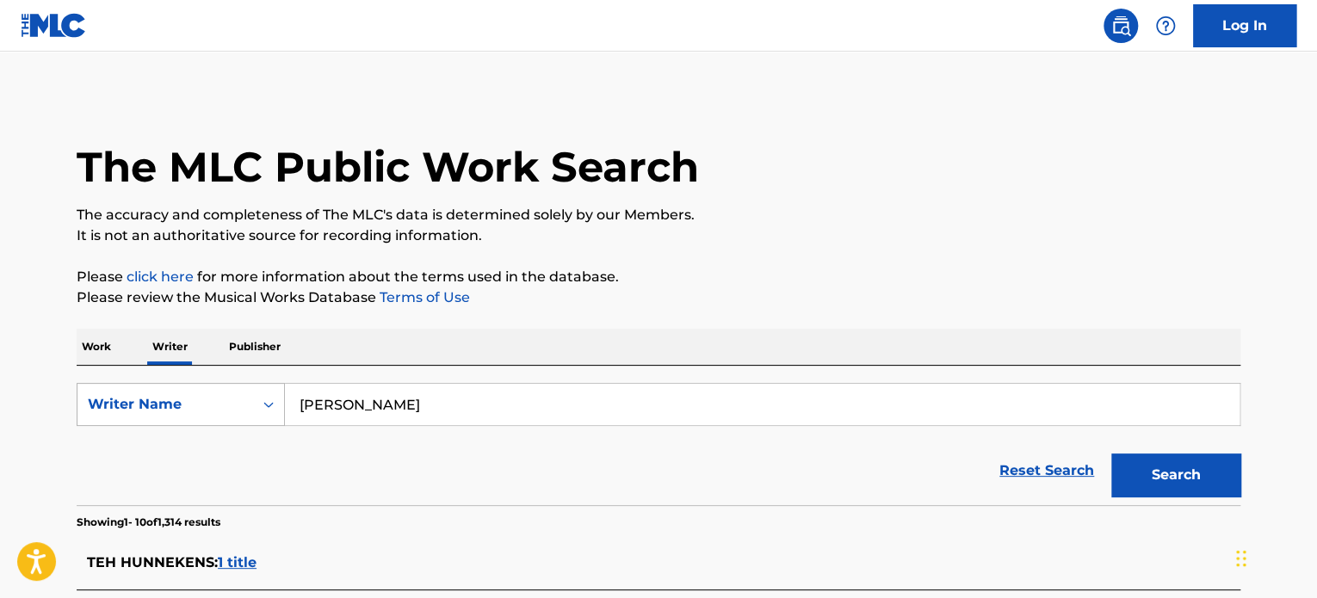
drag, startPoint x: 417, startPoint y: 395, endPoint x: 141, endPoint y: 395, distance: 276.3
click at [141, 395] on div "SearchWithCriteria93f3a5a6-a881-4047-8e32-3e9ccc899452 Writer Name [PERSON_NAME]" at bounding box center [659, 404] width 1164 height 43
click at [108, 347] on p "Work" at bounding box center [97, 347] width 40 height 36
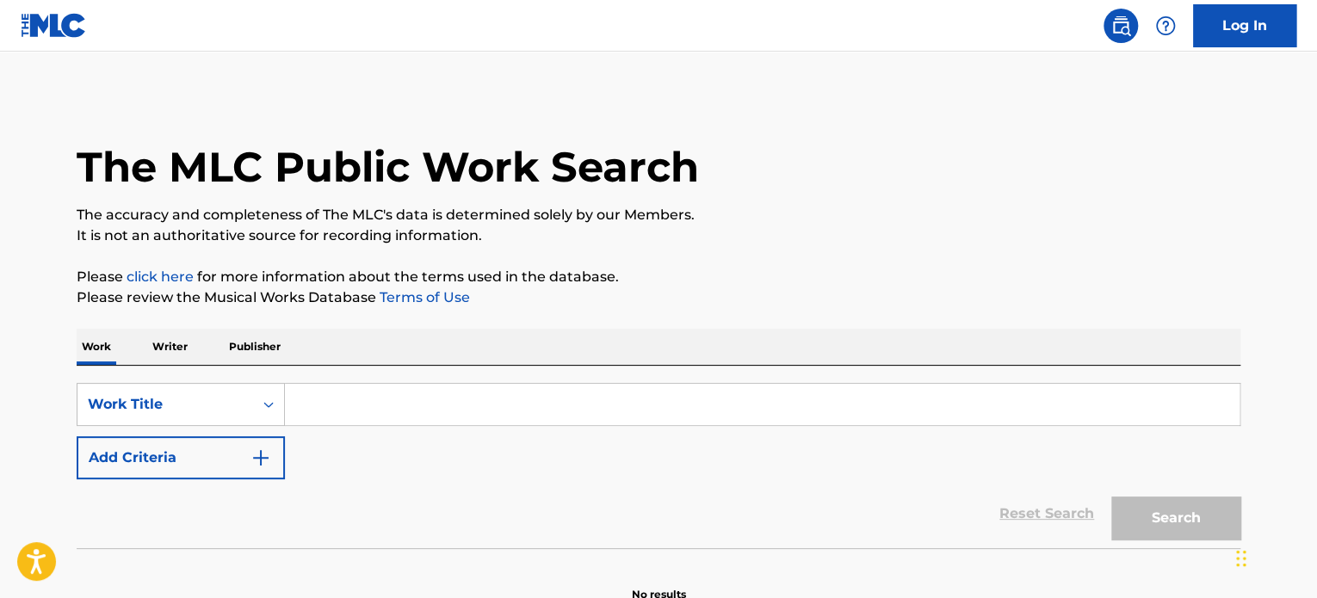
click at [333, 402] on input "Search Form" at bounding box center [762, 404] width 955 height 41
type input "w"
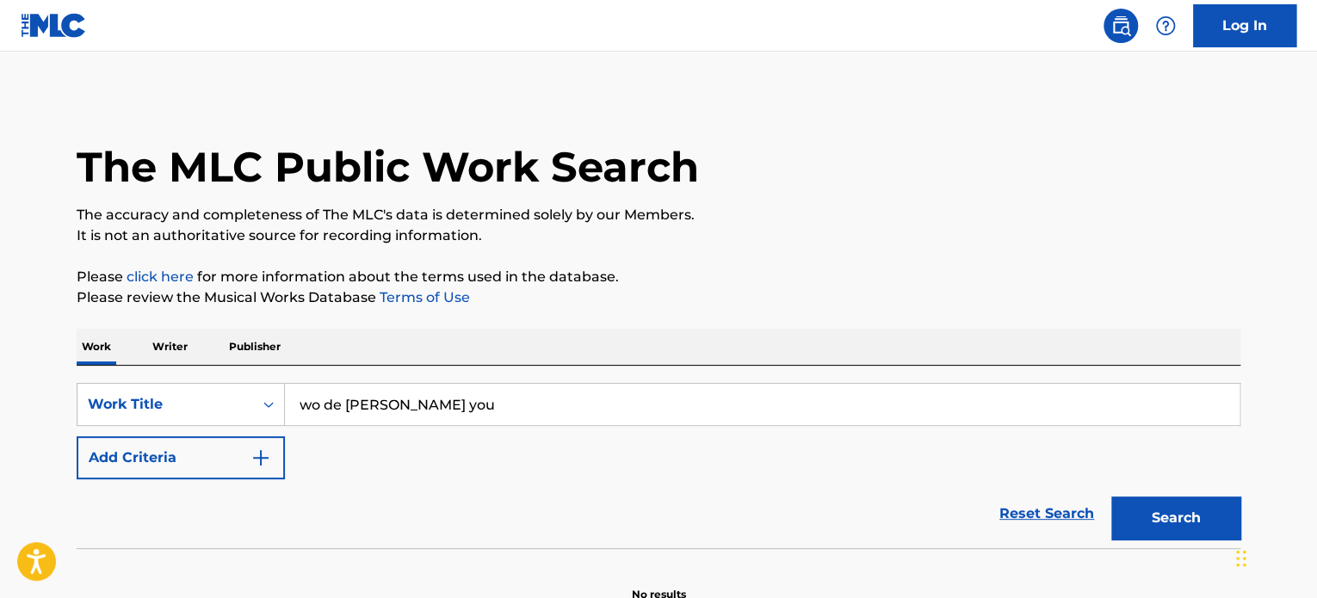
click at [1111, 497] on button "Search" at bounding box center [1175, 518] width 129 height 43
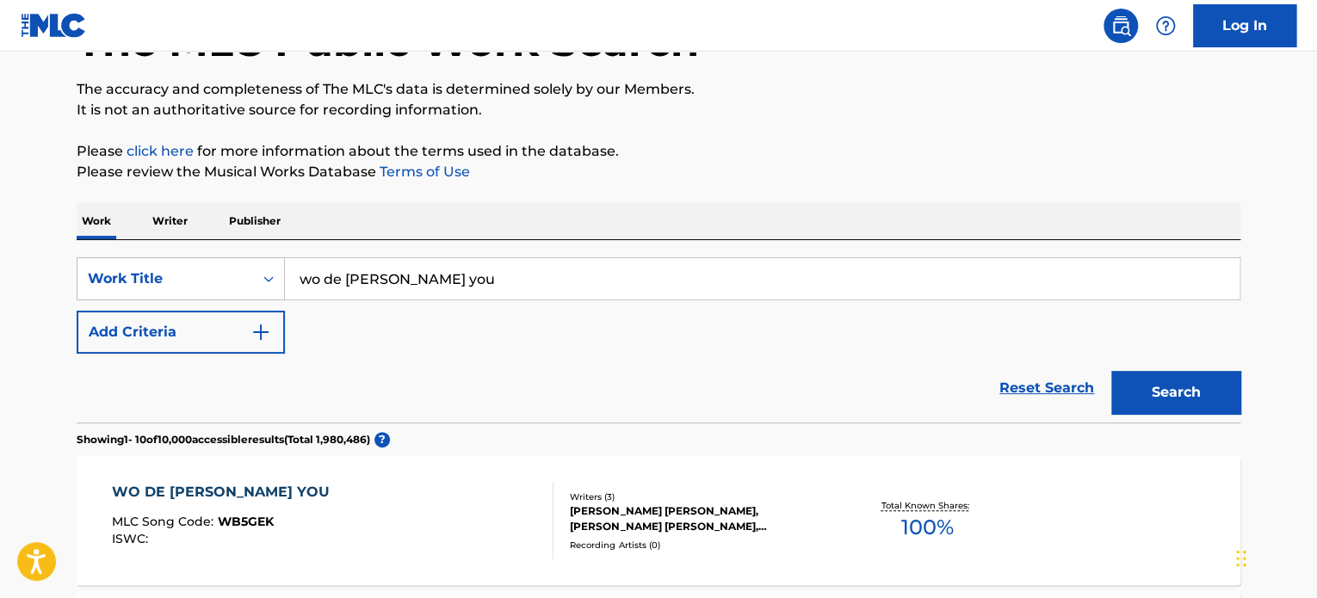
scroll to position [217, 0]
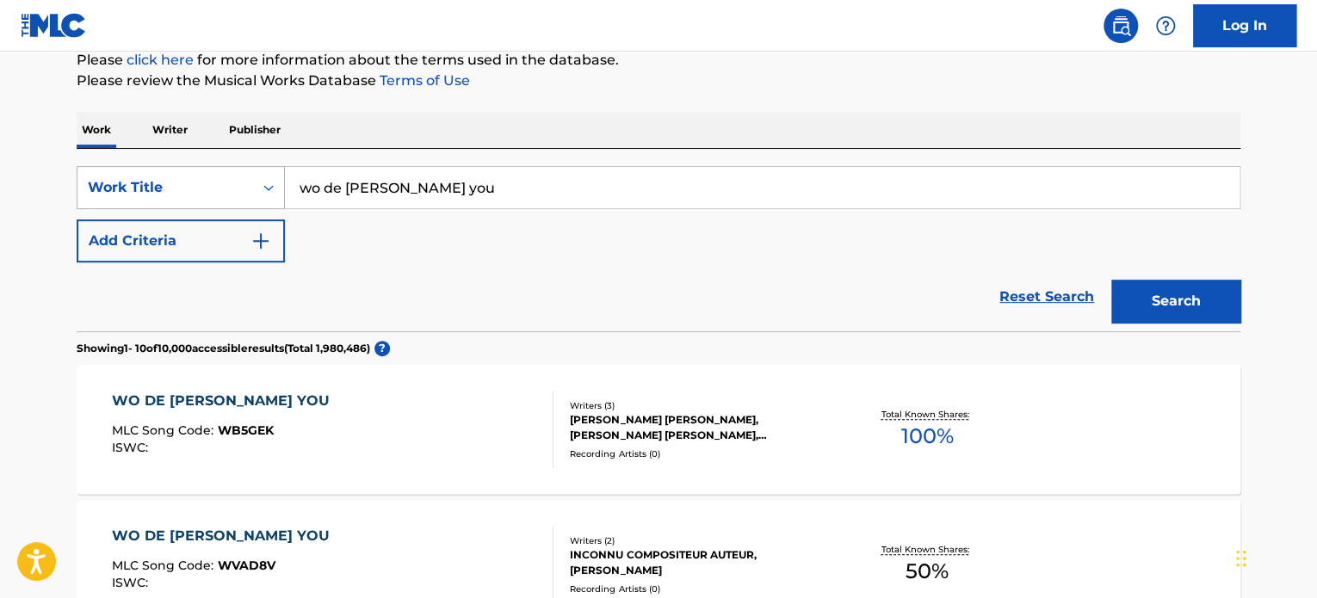
drag, startPoint x: 482, startPoint y: 178, endPoint x: 114, endPoint y: 200, distance: 369.0
click at [114, 200] on div "SearchWithCriteria2f0047ce-916a-44f4-aa28-68313dcc661b Work Title wo de [PERSON…" at bounding box center [659, 187] width 1164 height 43
type input "w"
click at [1111, 280] on button "Search" at bounding box center [1175, 301] width 129 height 43
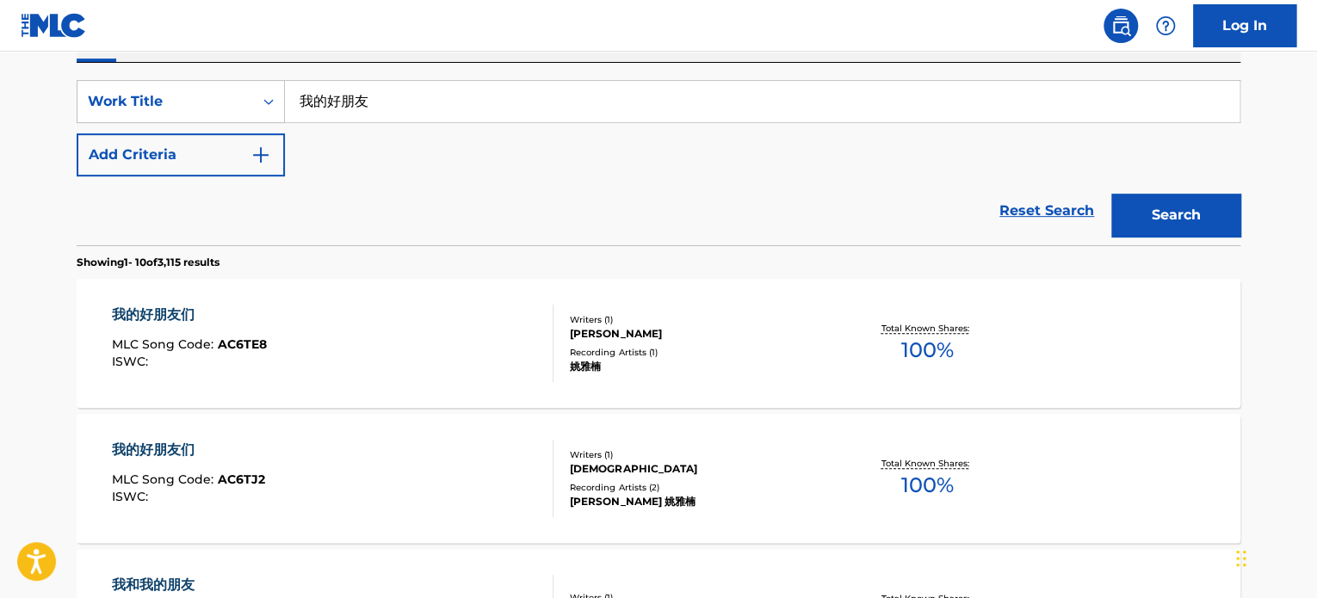
scroll to position [303, 0]
drag, startPoint x: 398, startPoint y: 102, endPoint x: 214, endPoint y: 109, distance: 183.5
click at [219, 104] on div "SearchWithCriteria2f0047ce-916a-44f4-aa28-68313dcc661b Work Title 我的好朋友" at bounding box center [659, 101] width 1164 height 43
type input "J"
type input "My Pal"
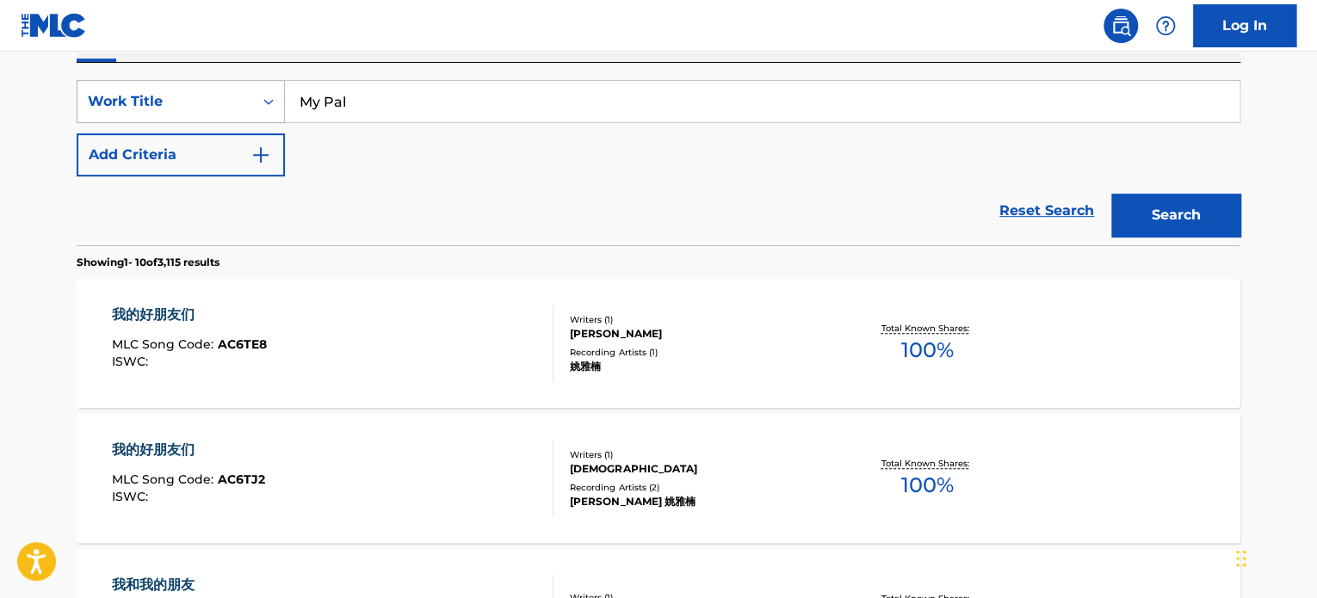
click at [1111, 194] on button "Search" at bounding box center [1175, 215] width 129 height 43
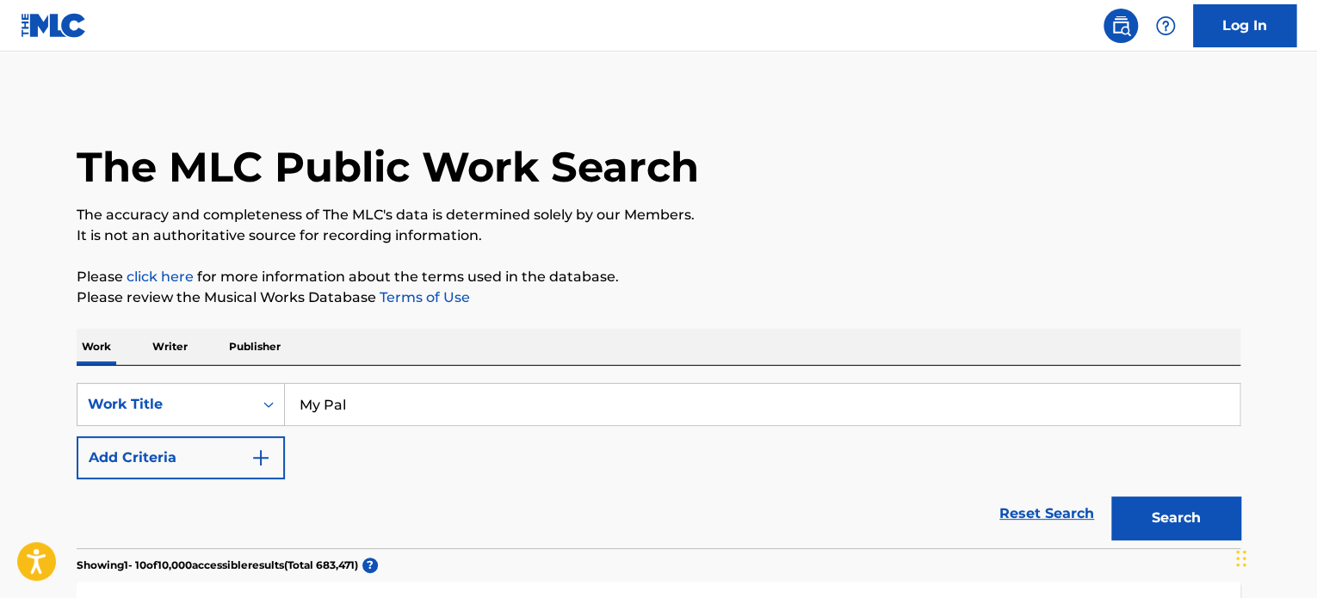
scroll to position [0, 0]
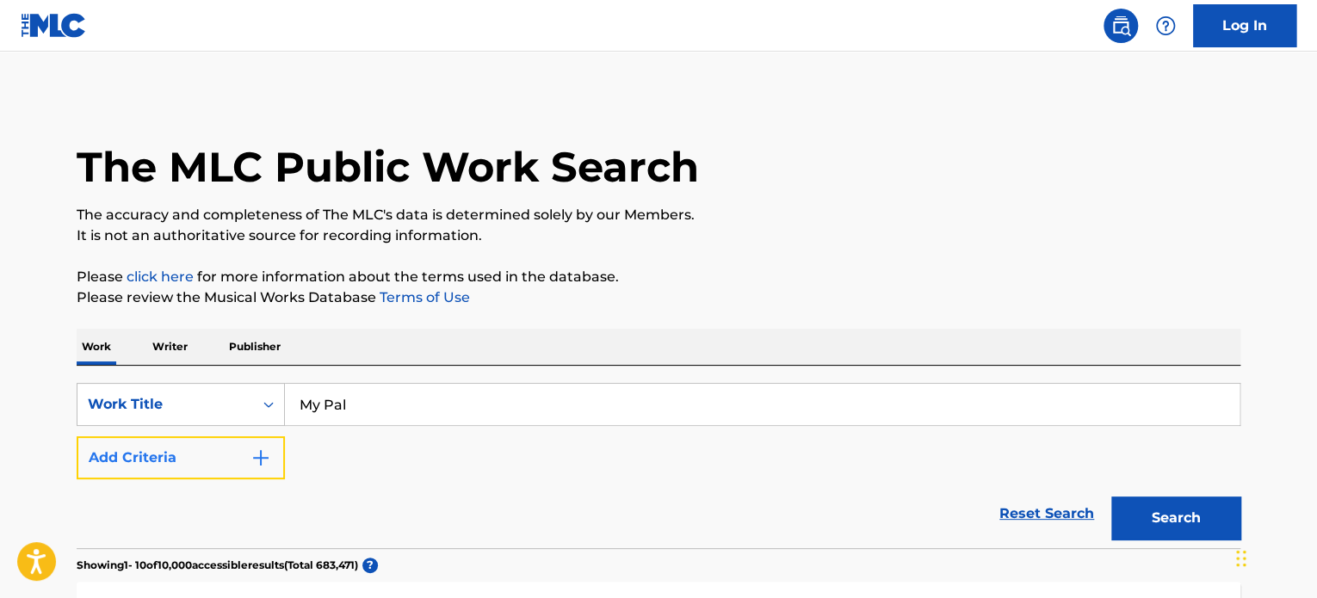
click at [229, 454] on button "Add Criteria" at bounding box center [181, 457] width 208 height 43
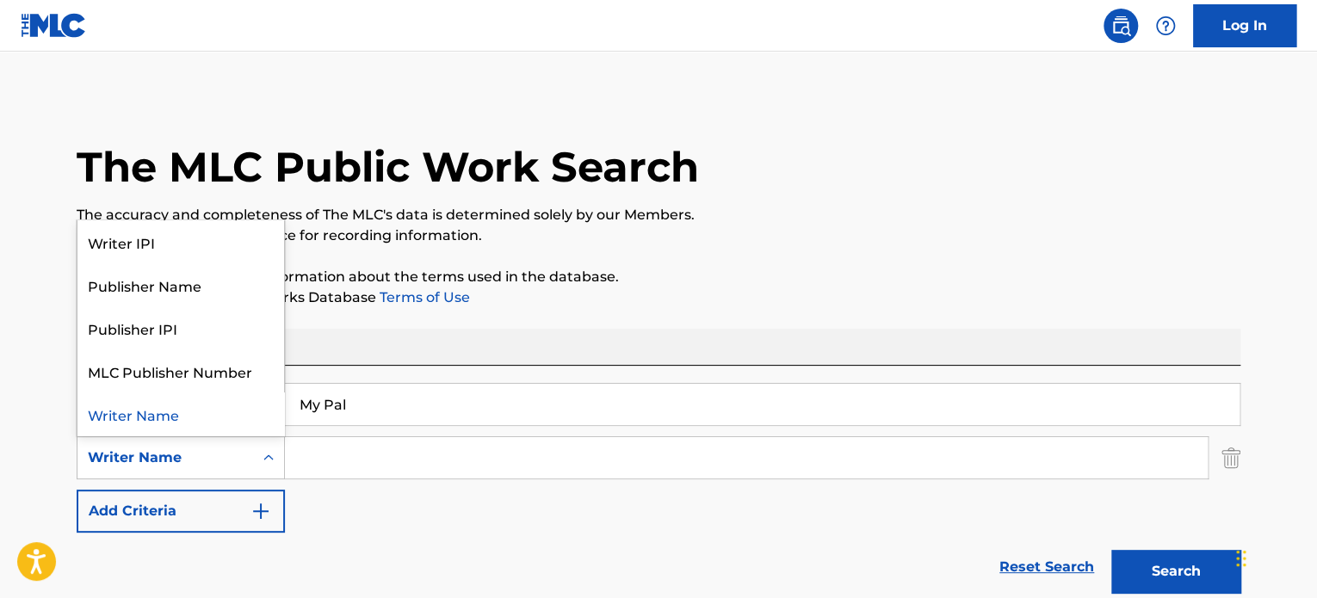
click at [269, 461] on icon "Search Form" at bounding box center [268, 457] width 17 height 17
click at [211, 296] on div "Publisher Name" at bounding box center [180, 284] width 207 height 43
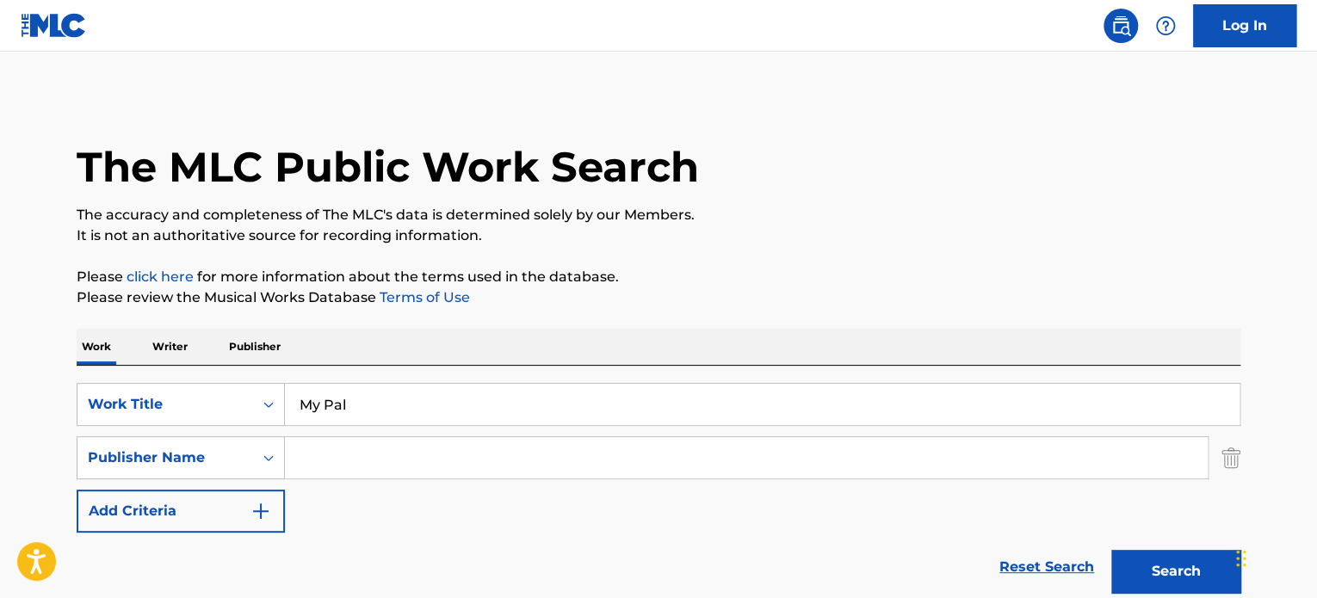
click at [380, 454] on input "Search Form" at bounding box center [746, 457] width 923 height 41
type input "[PERSON_NAME]"
click at [1111, 550] on button "Search" at bounding box center [1175, 571] width 129 height 43
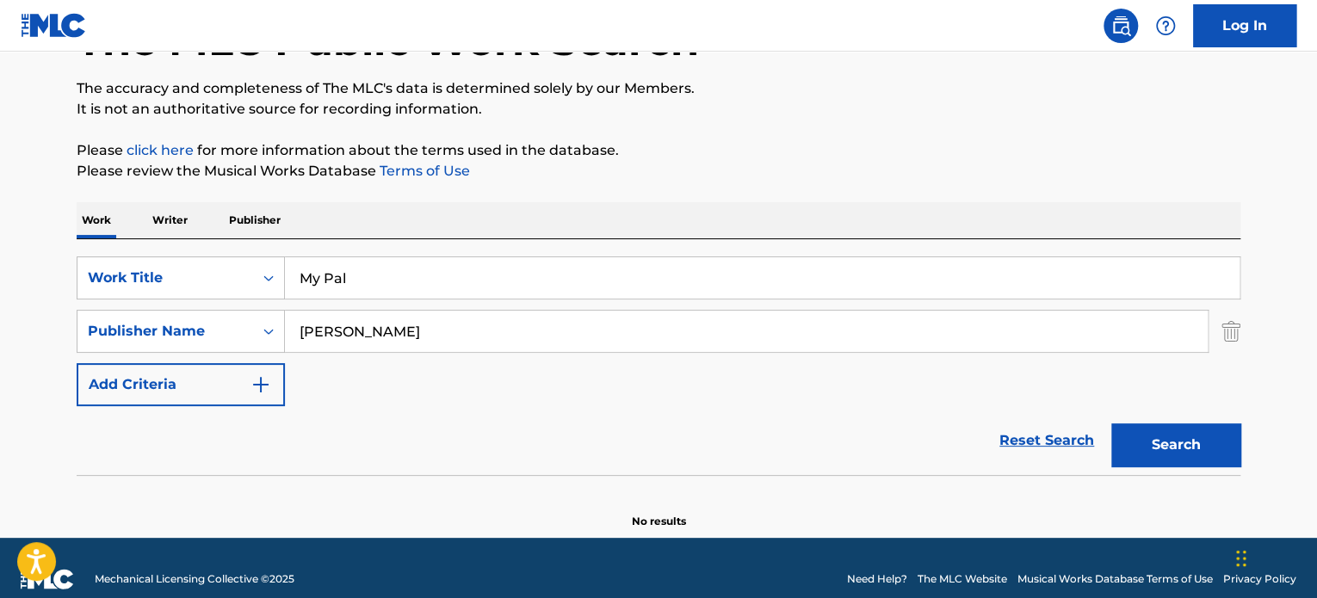
scroll to position [148, 0]
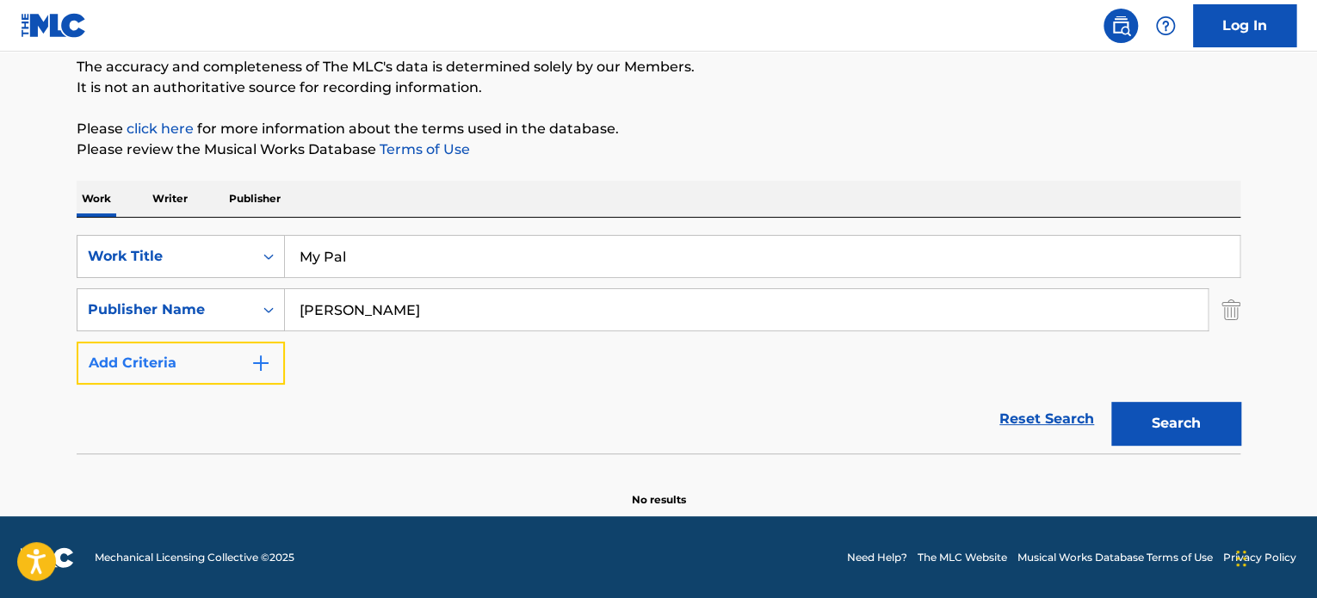
click at [251, 363] on img "Search Form" at bounding box center [260, 363] width 21 height 21
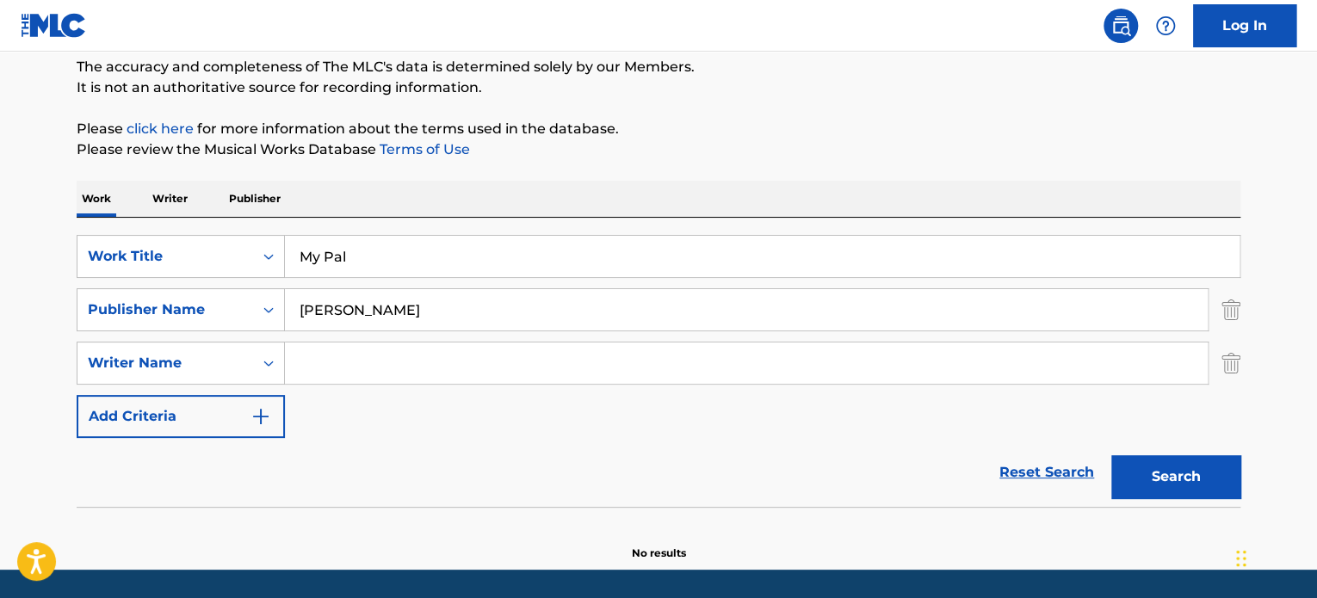
click at [180, 189] on p "Writer" at bounding box center [170, 199] width 46 height 36
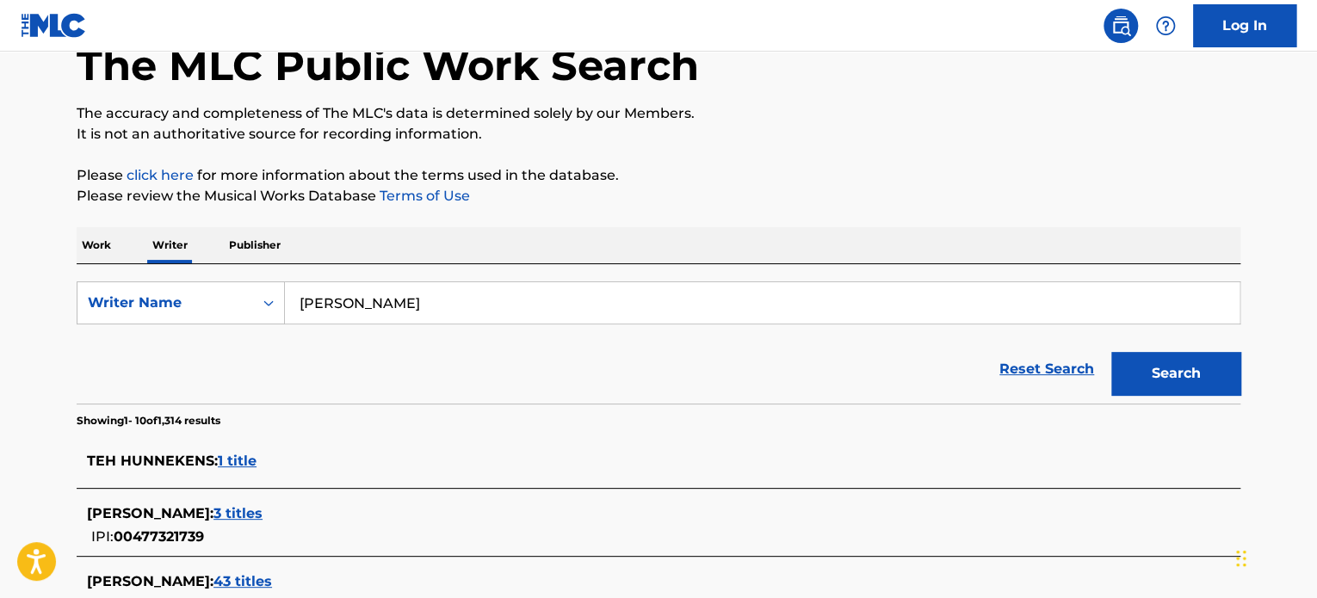
scroll to position [172, 0]
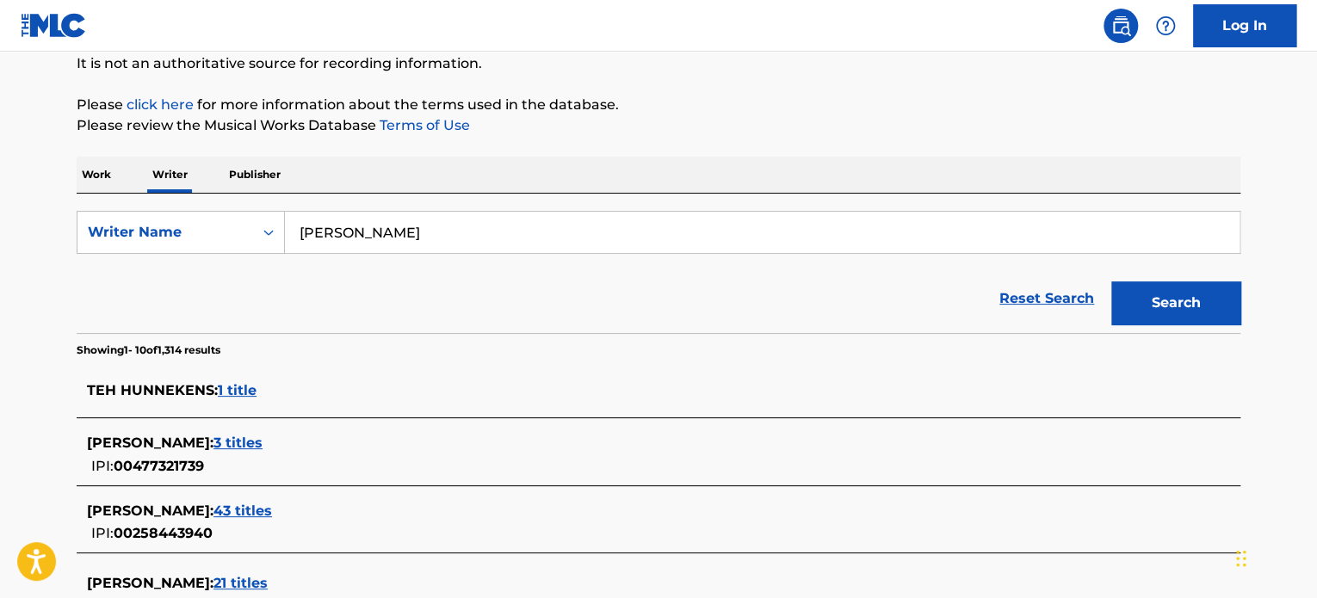
drag, startPoint x: 414, startPoint y: 233, endPoint x: 176, endPoint y: 263, distance: 239.5
click at [179, 249] on div "SearchWithCriteria93f3a5a6-a881-4047-8e32-3e9ccc899452 Writer Name [PERSON_NAME]" at bounding box center [659, 232] width 1164 height 43
type input "[PERSON_NAME]"
click at [1111, 281] on button "Search" at bounding box center [1175, 302] width 129 height 43
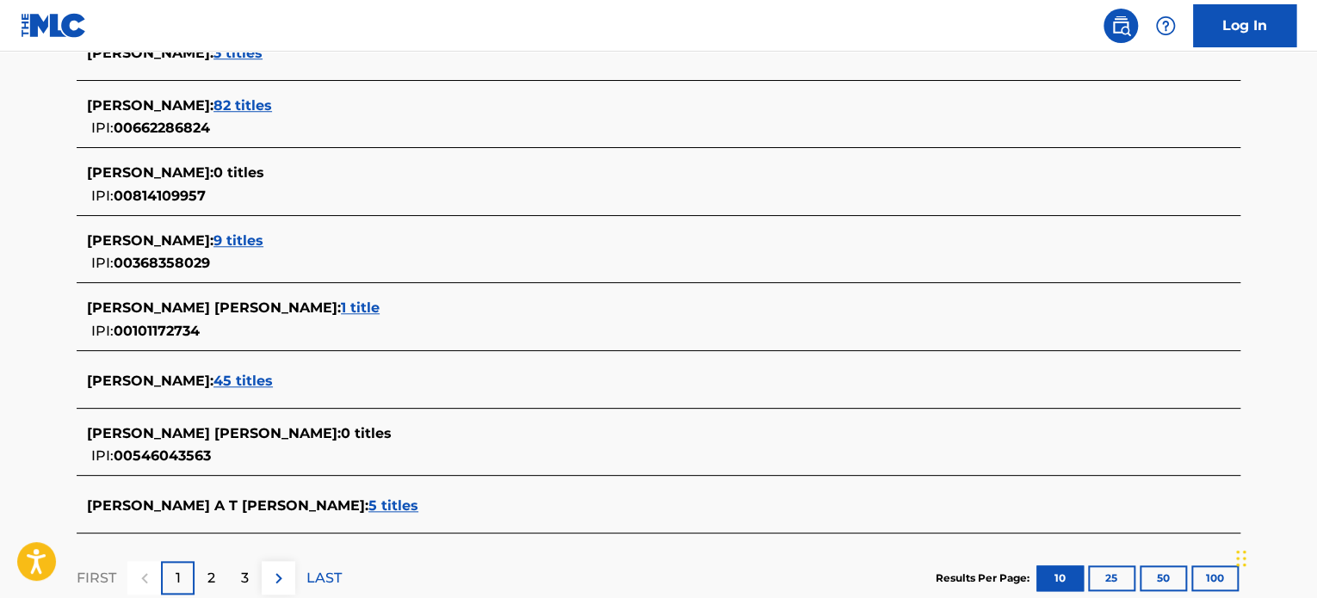
scroll to position [689, 0]
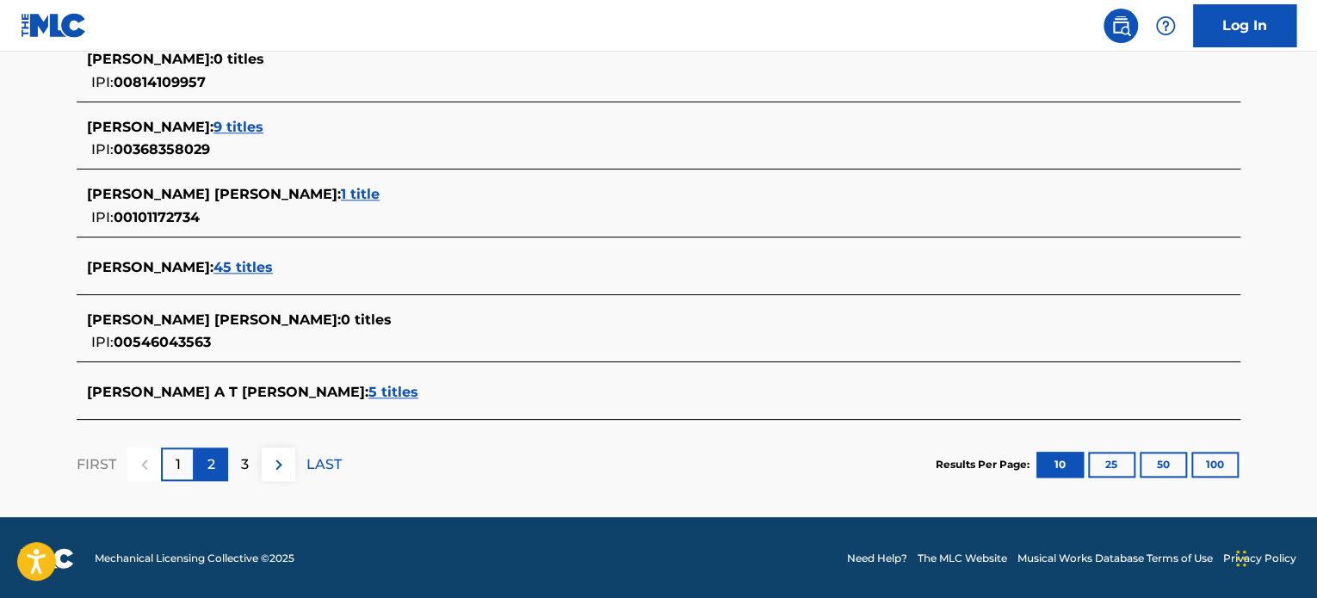
click at [213, 456] on p "2" at bounding box center [211, 464] width 8 height 21
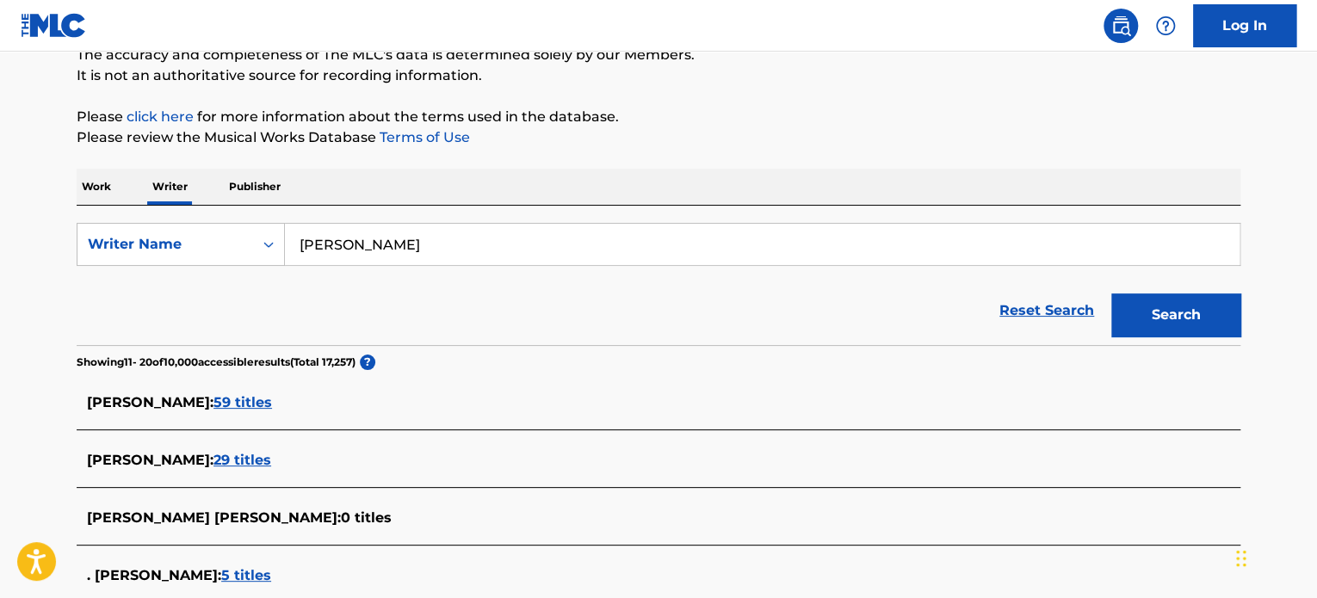
scroll to position [0, 0]
